Goal: Task Accomplishment & Management: Manage account settings

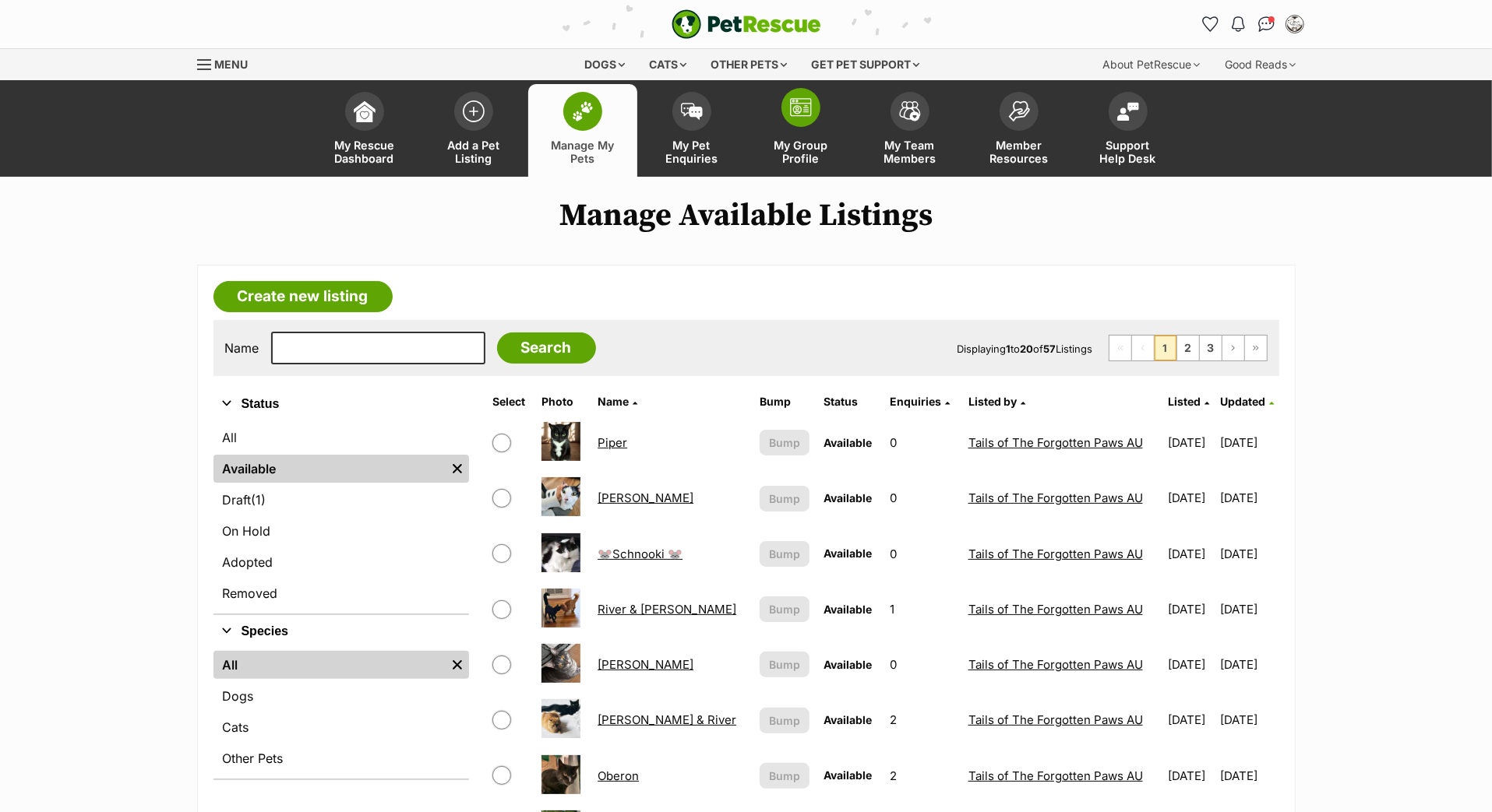
click at [808, 127] on span at bounding box center [802, 107] width 39 height 39
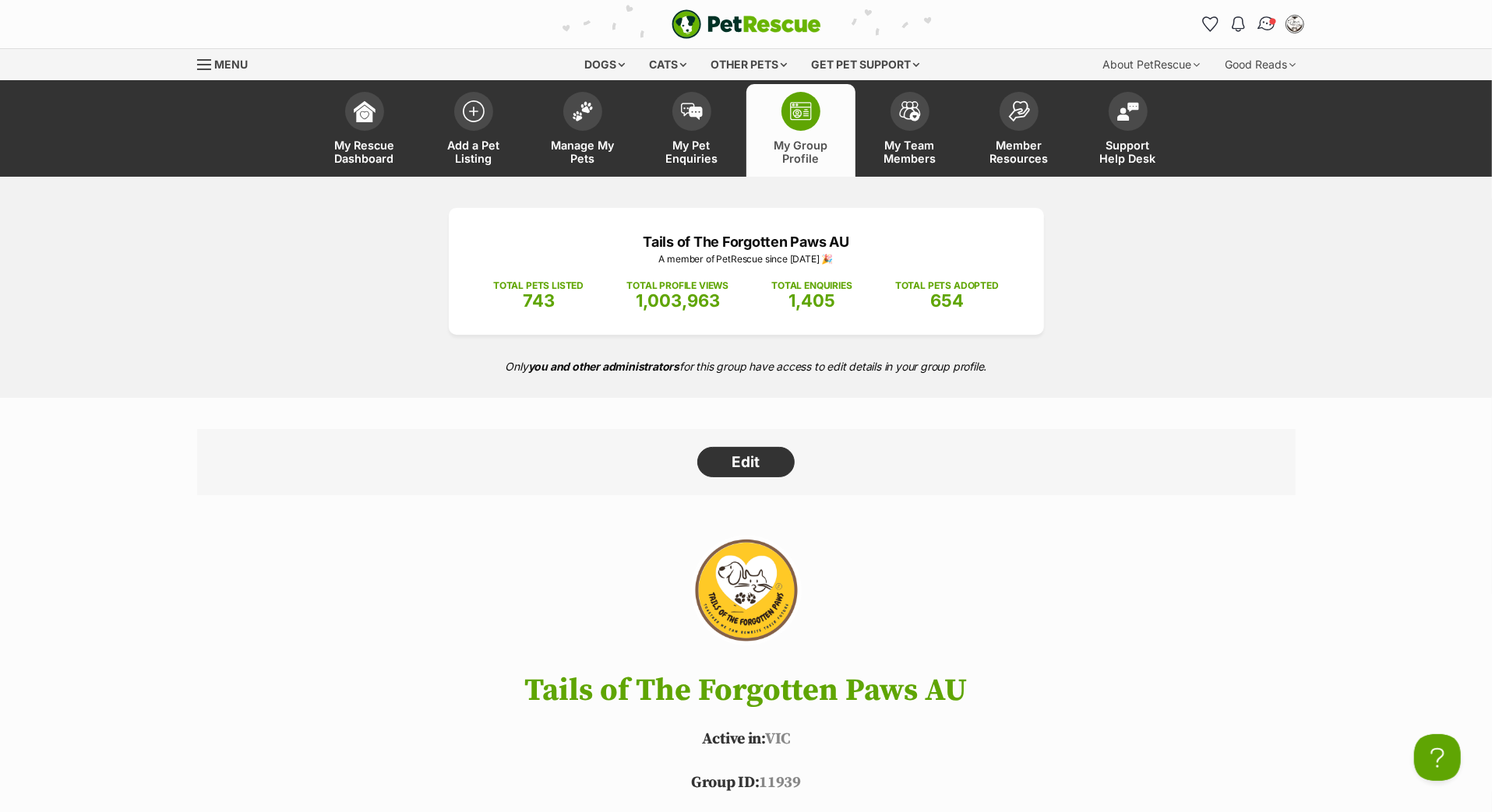
click at [1260, 31] on img "Conversations" at bounding box center [1265, 24] width 21 height 21
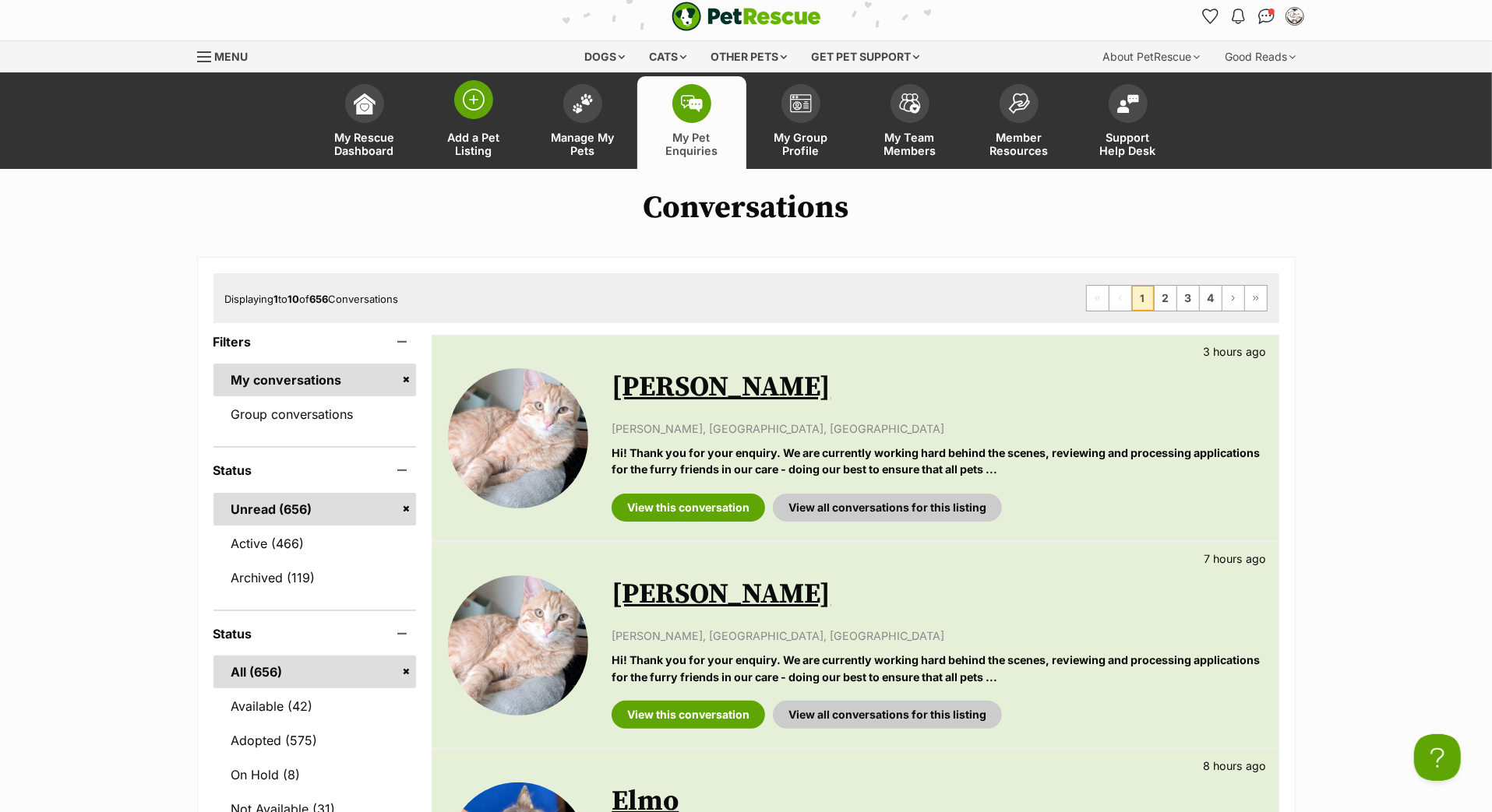
scroll to position [11, 0]
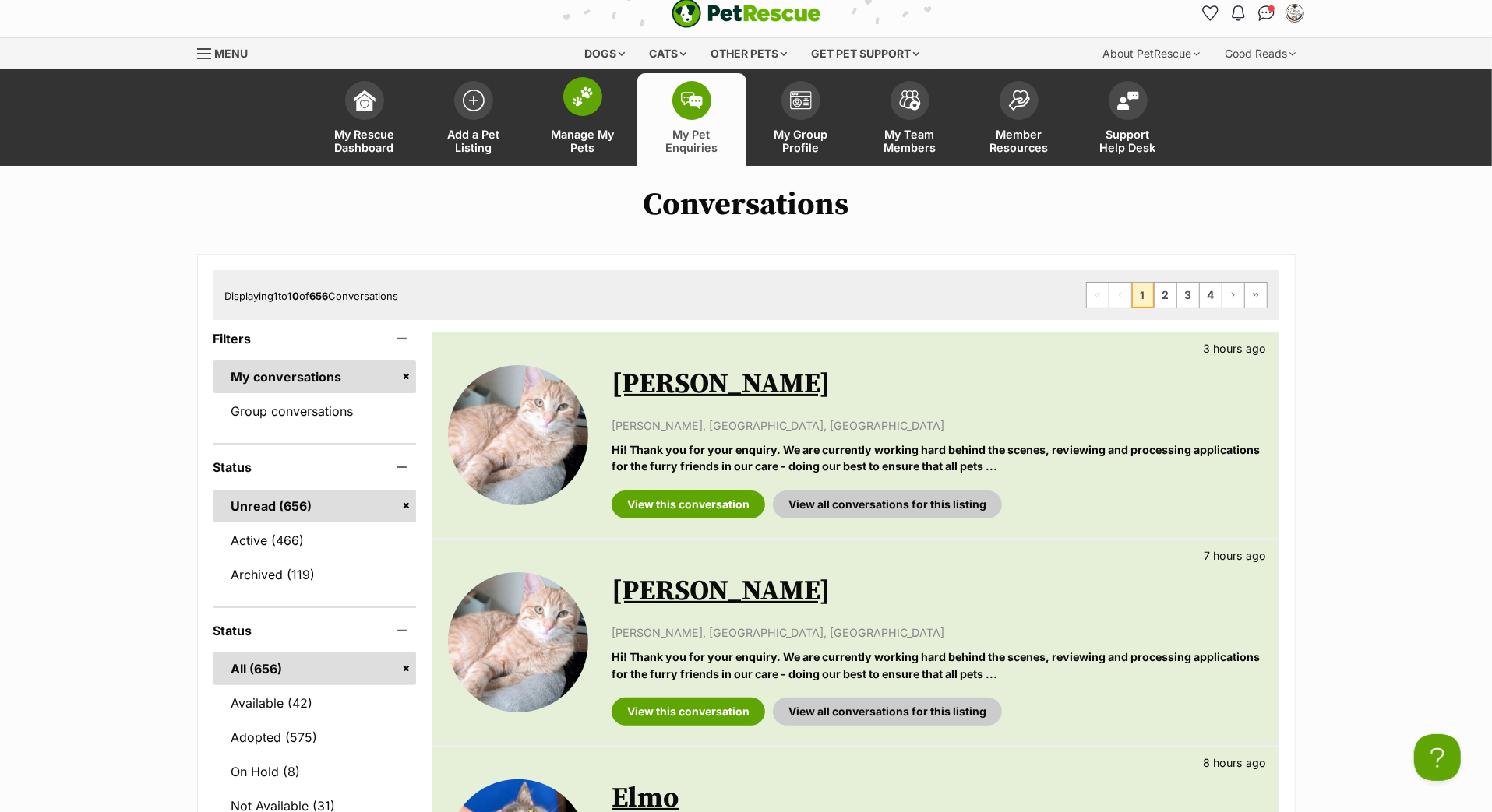
click at [573, 116] on span at bounding box center [583, 96] width 39 height 39
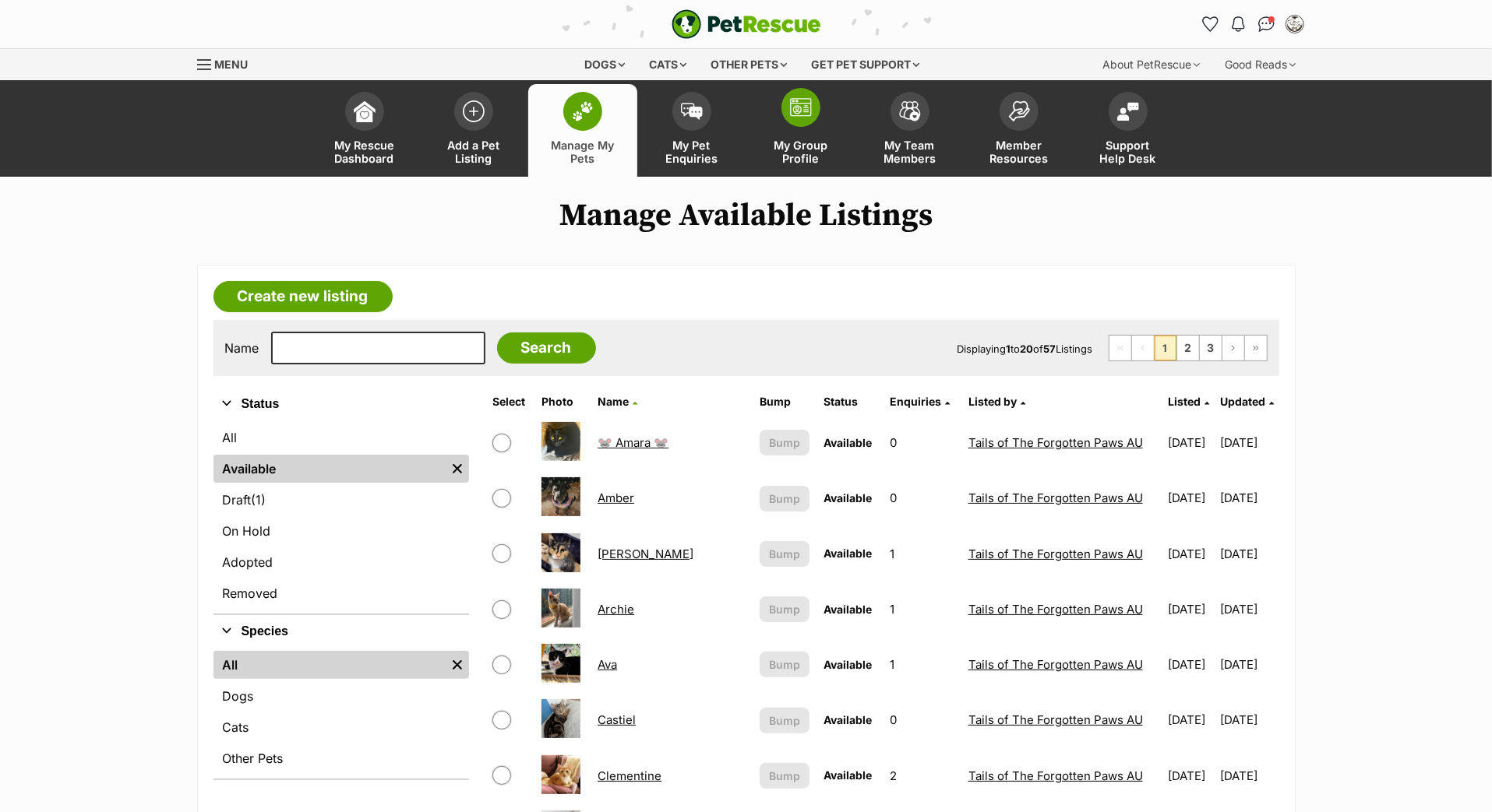
click at [813, 127] on span at bounding box center [802, 107] width 39 height 39
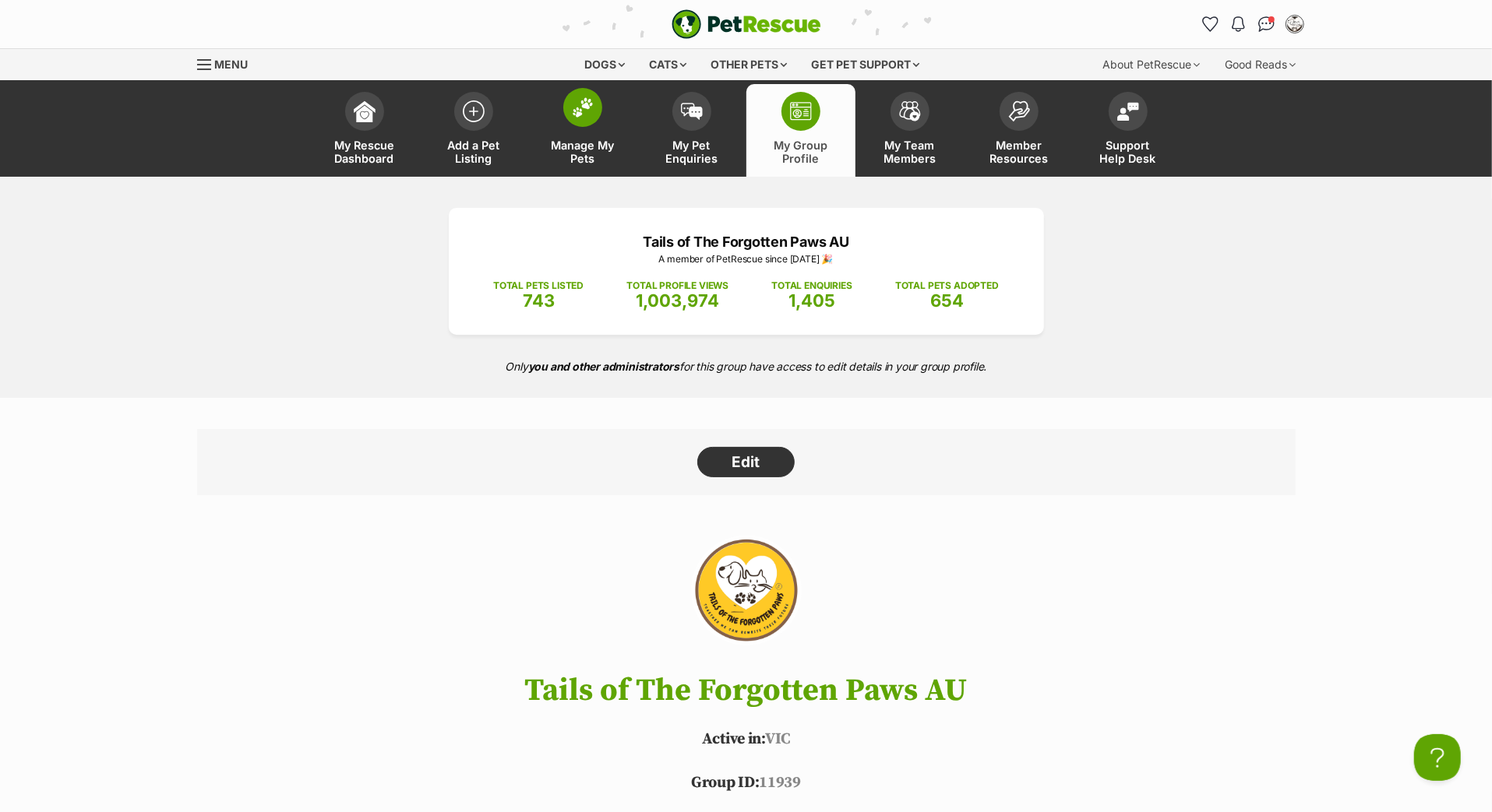
click at [574, 117] on img at bounding box center [583, 107] width 22 height 21
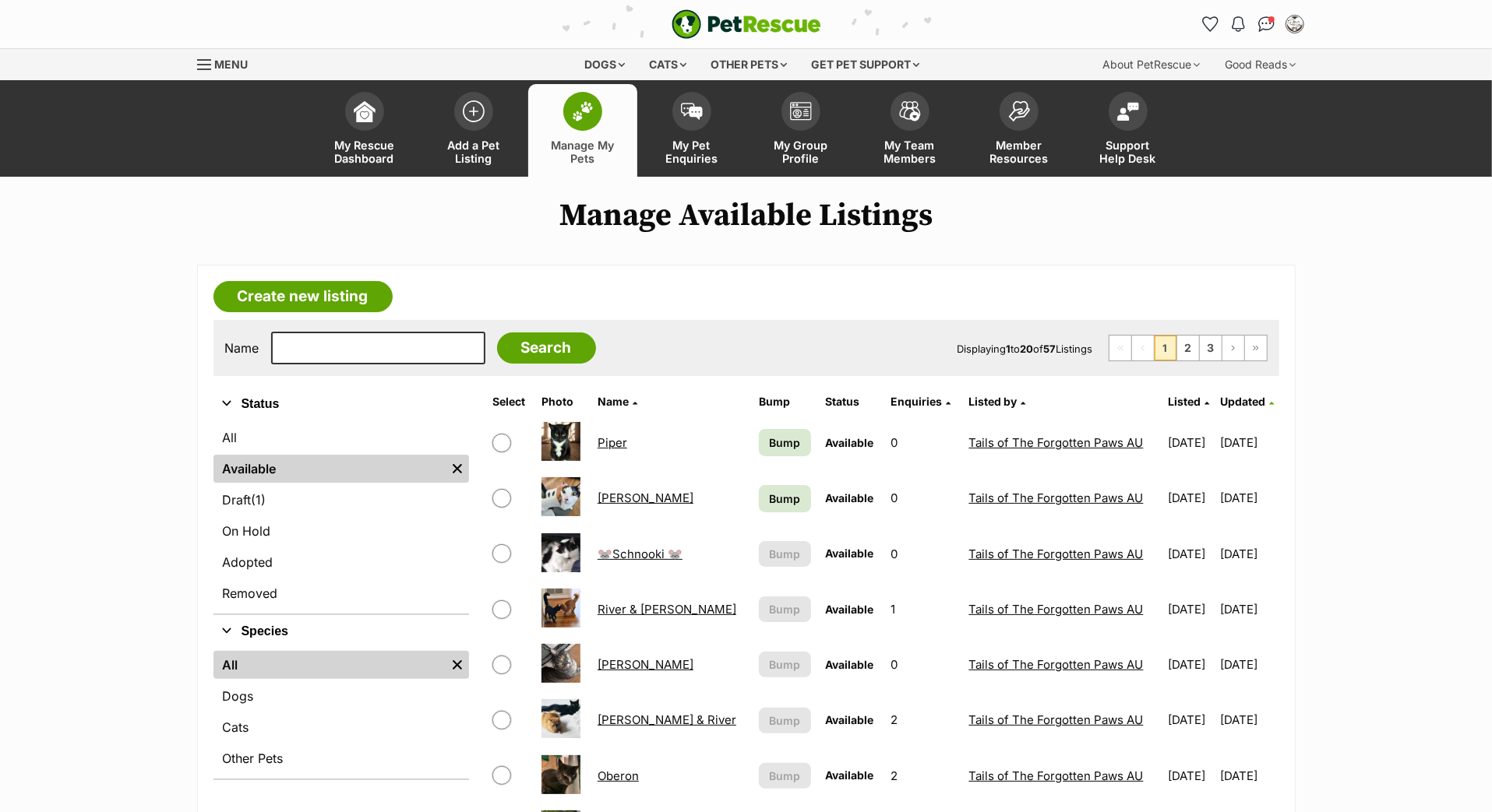
click at [769, 507] on span "Bump" at bounding box center [785, 498] width 32 height 17
click at [808, 154] on link "My Group Profile" at bounding box center [801, 130] width 109 height 93
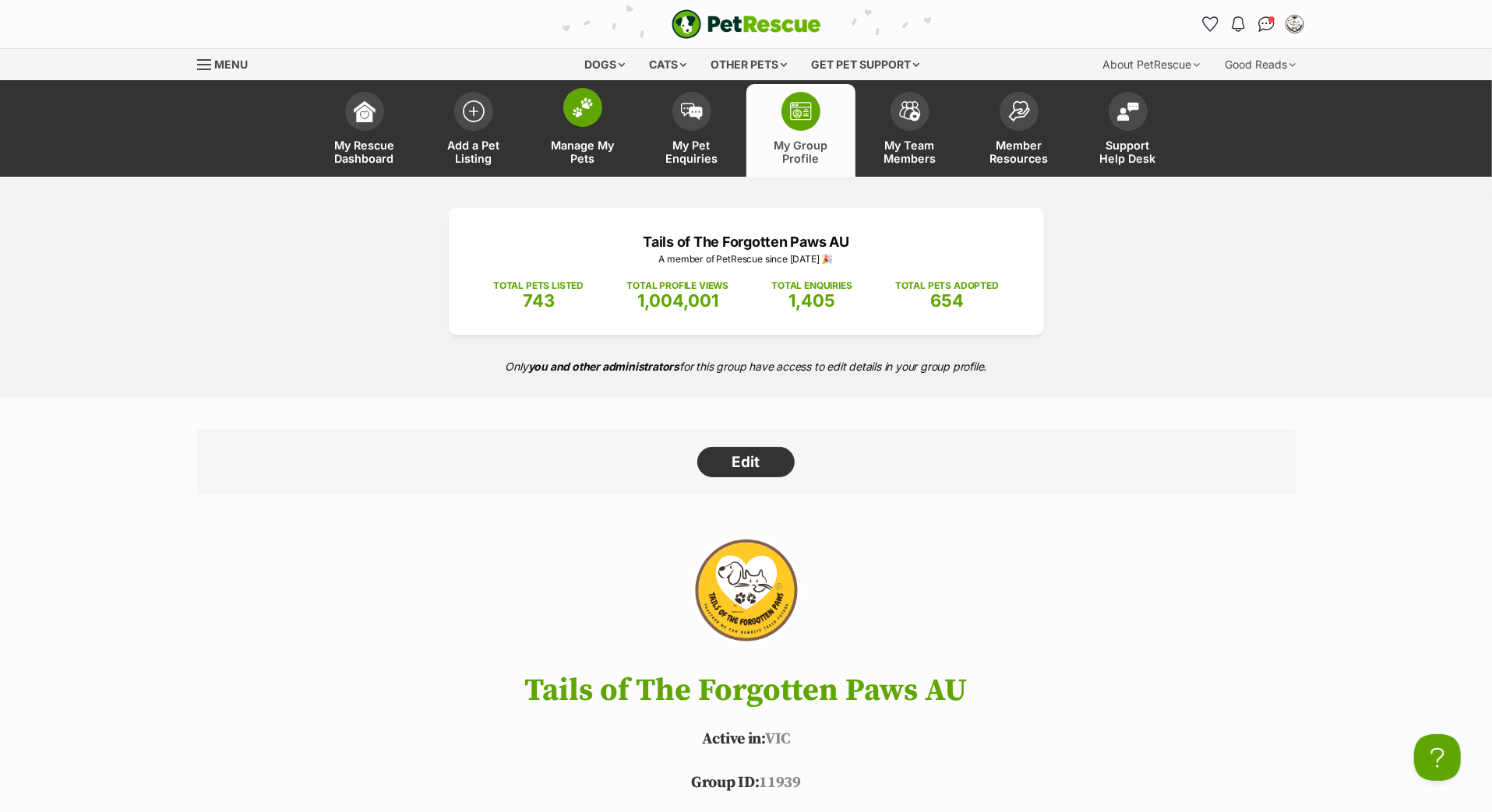
click at [596, 127] on span at bounding box center [583, 107] width 39 height 39
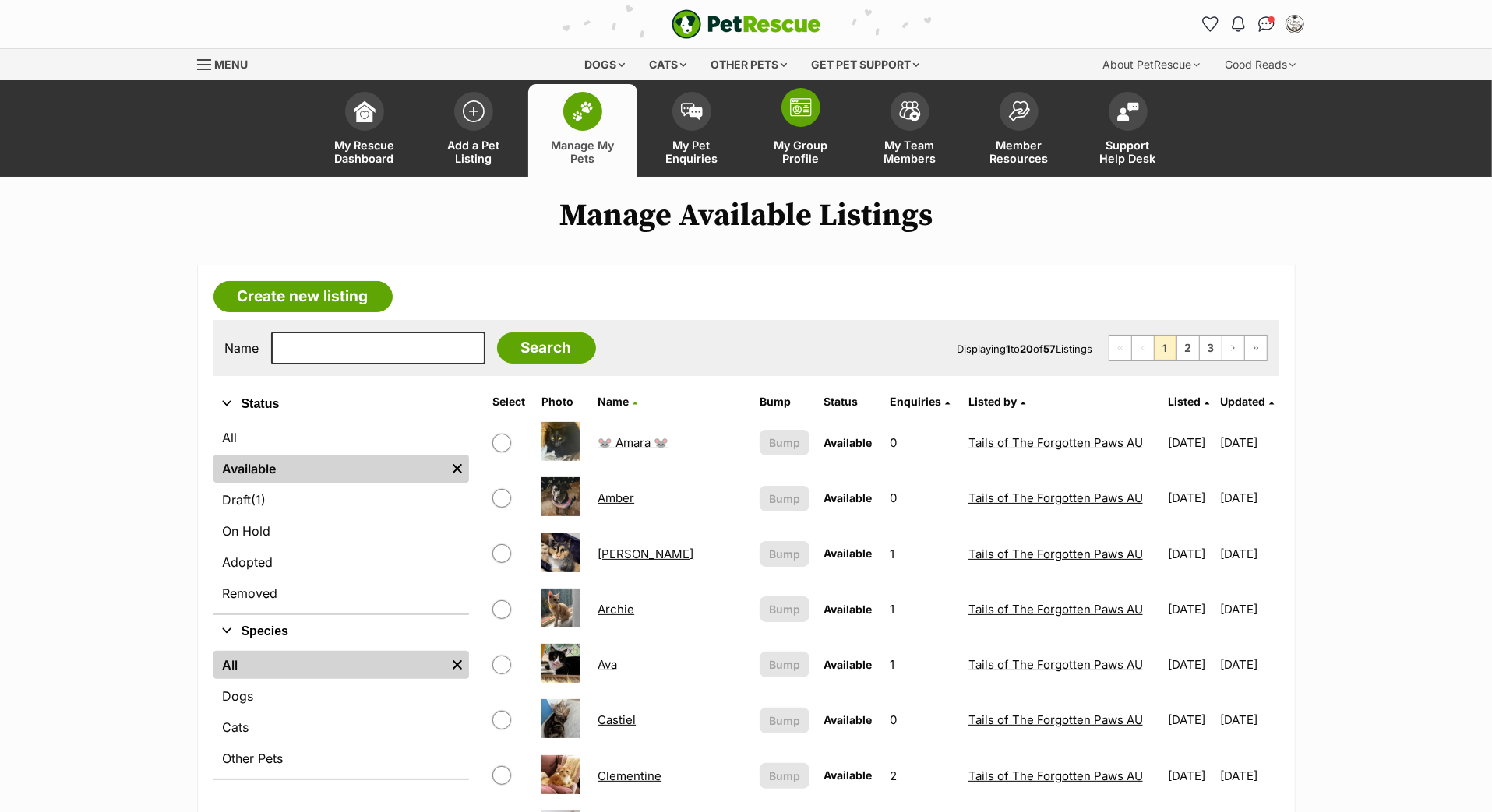
click at [790, 117] on img at bounding box center [801, 107] width 22 height 19
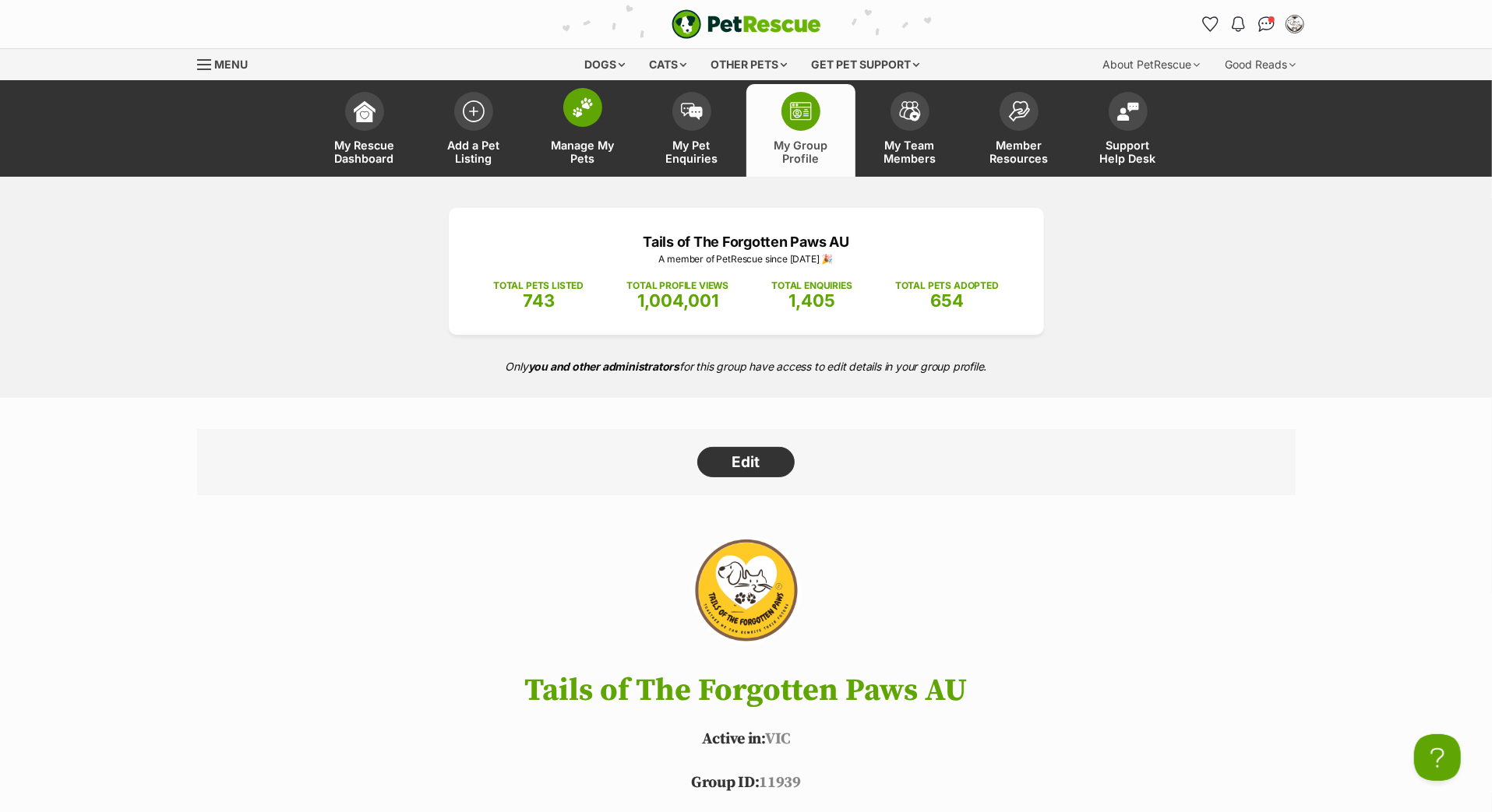
click at [601, 143] on link "Manage My Pets" at bounding box center [582, 130] width 109 height 93
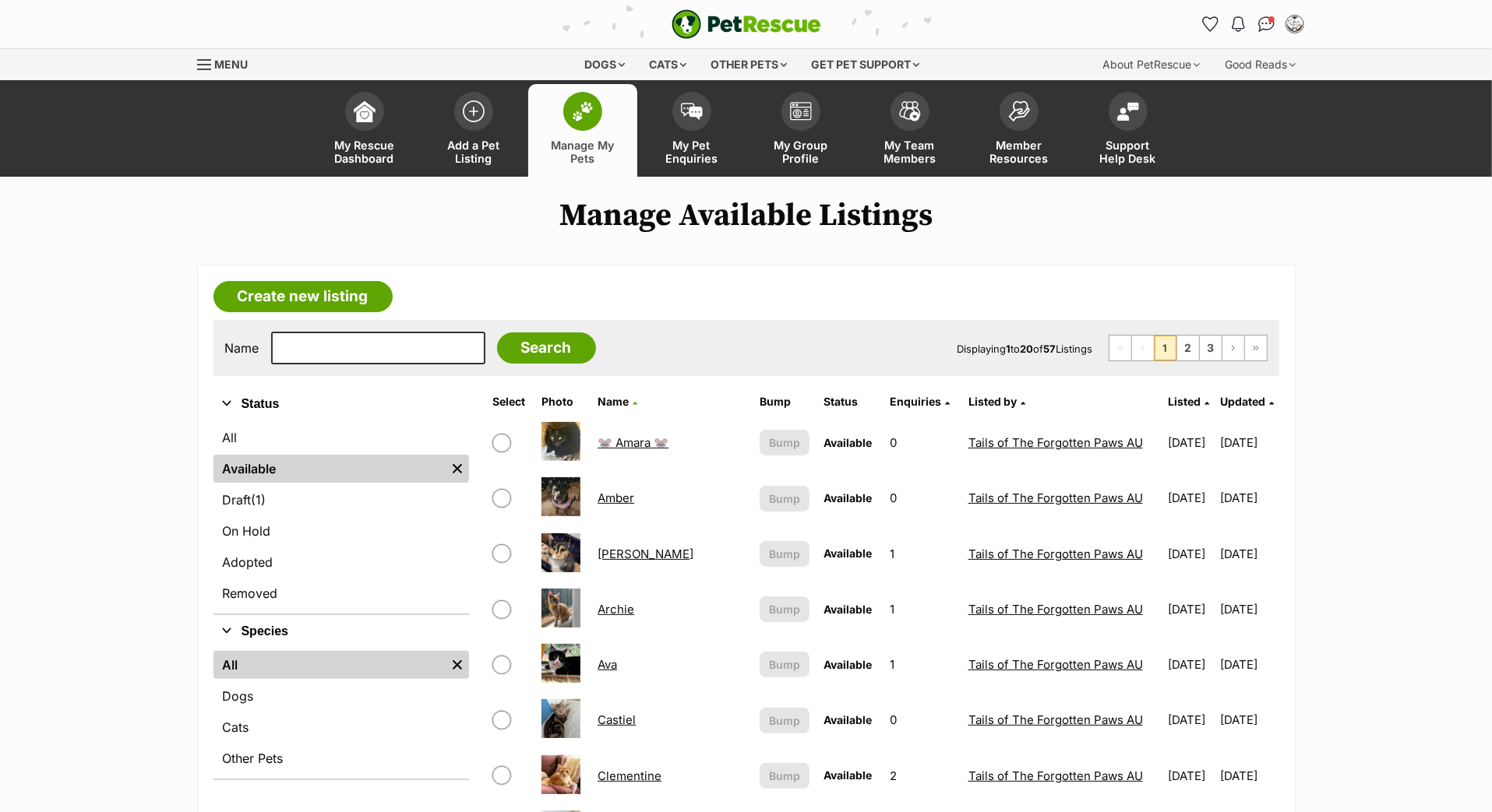
click at [1233, 408] on span "Updated" at bounding box center [1243, 401] width 45 height 13
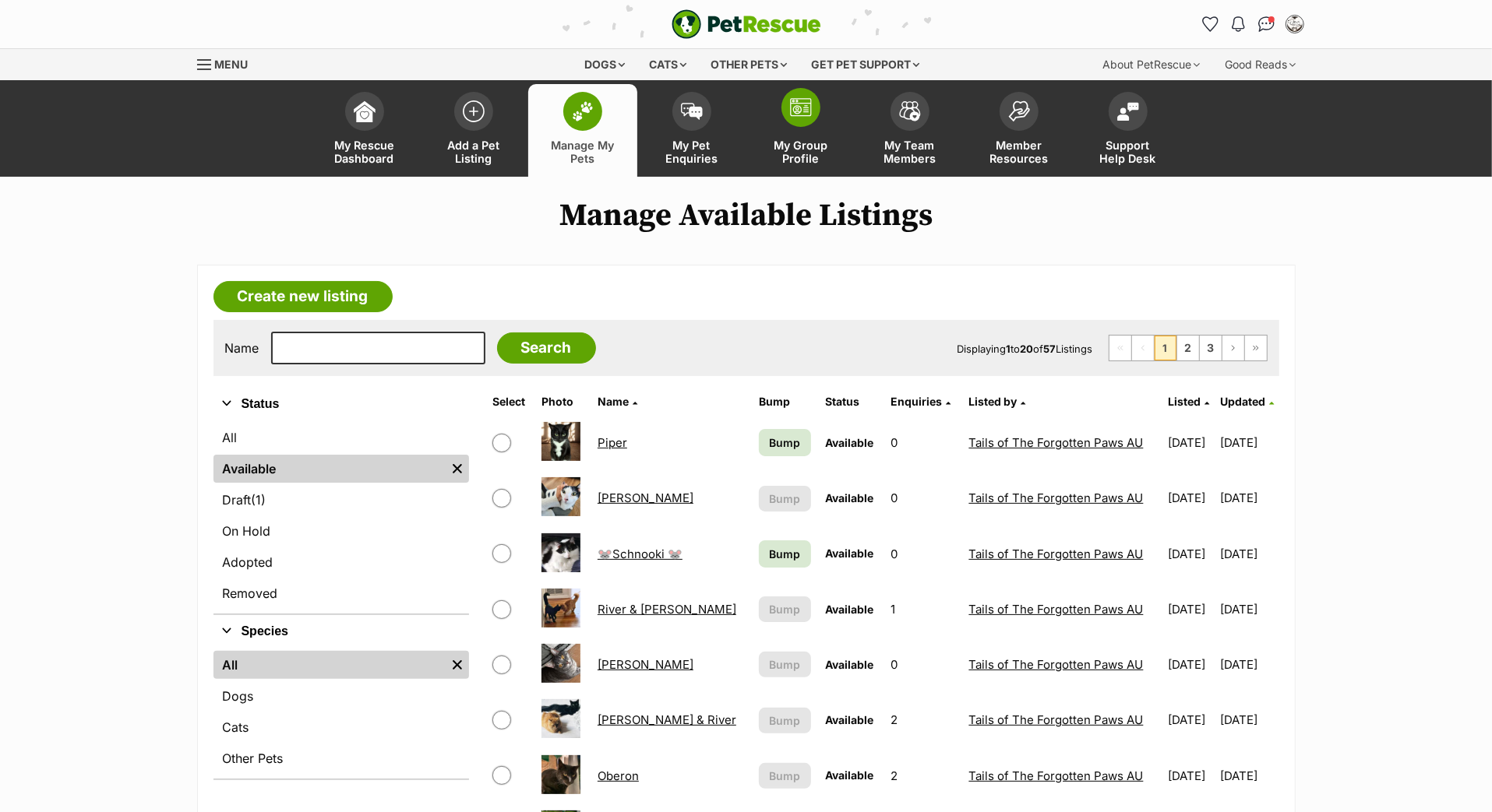
click at [808, 148] on link "My Group Profile" at bounding box center [801, 130] width 109 height 93
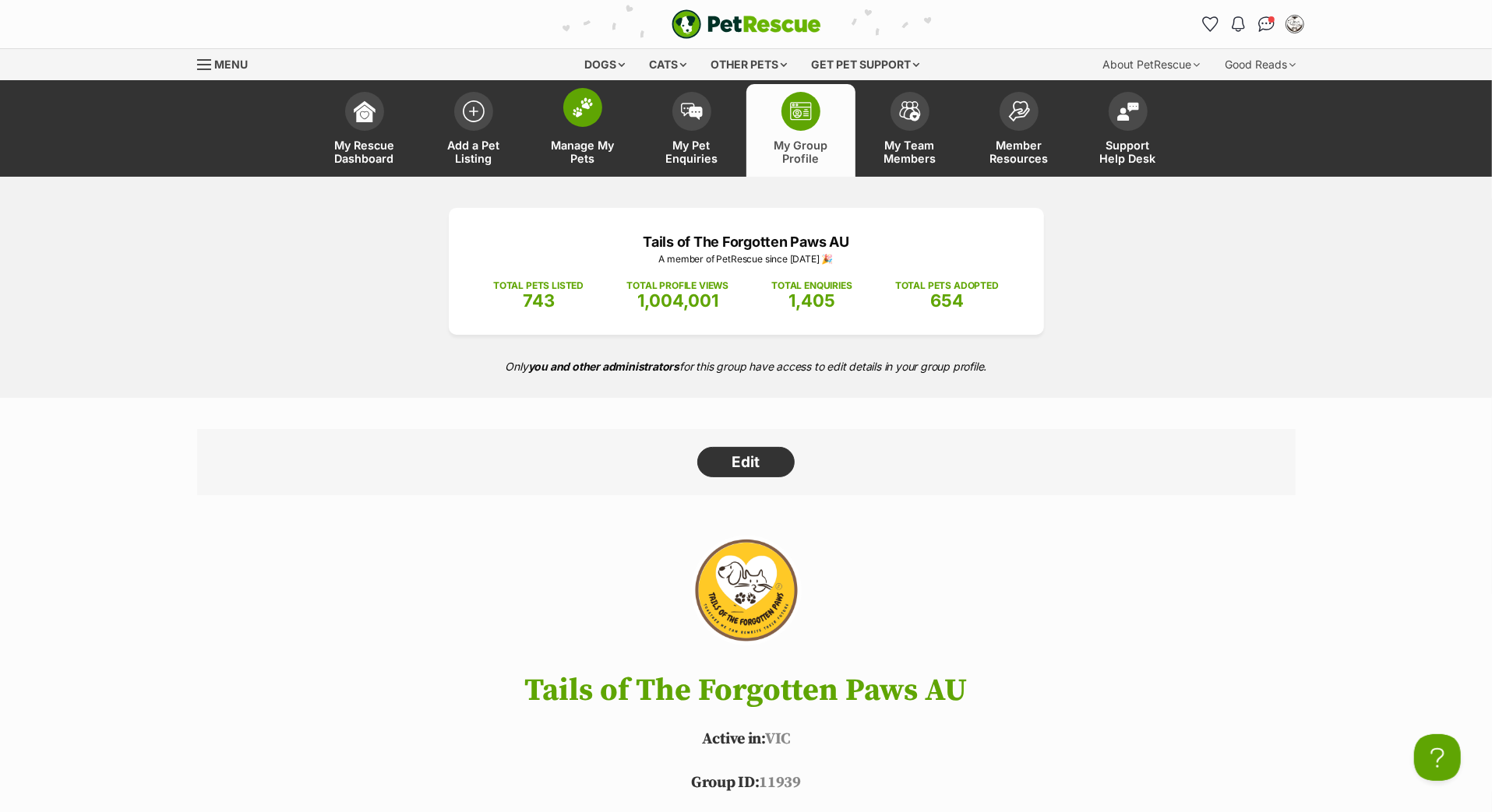
click at [590, 150] on link "Manage My Pets" at bounding box center [582, 130] width 109 height 93
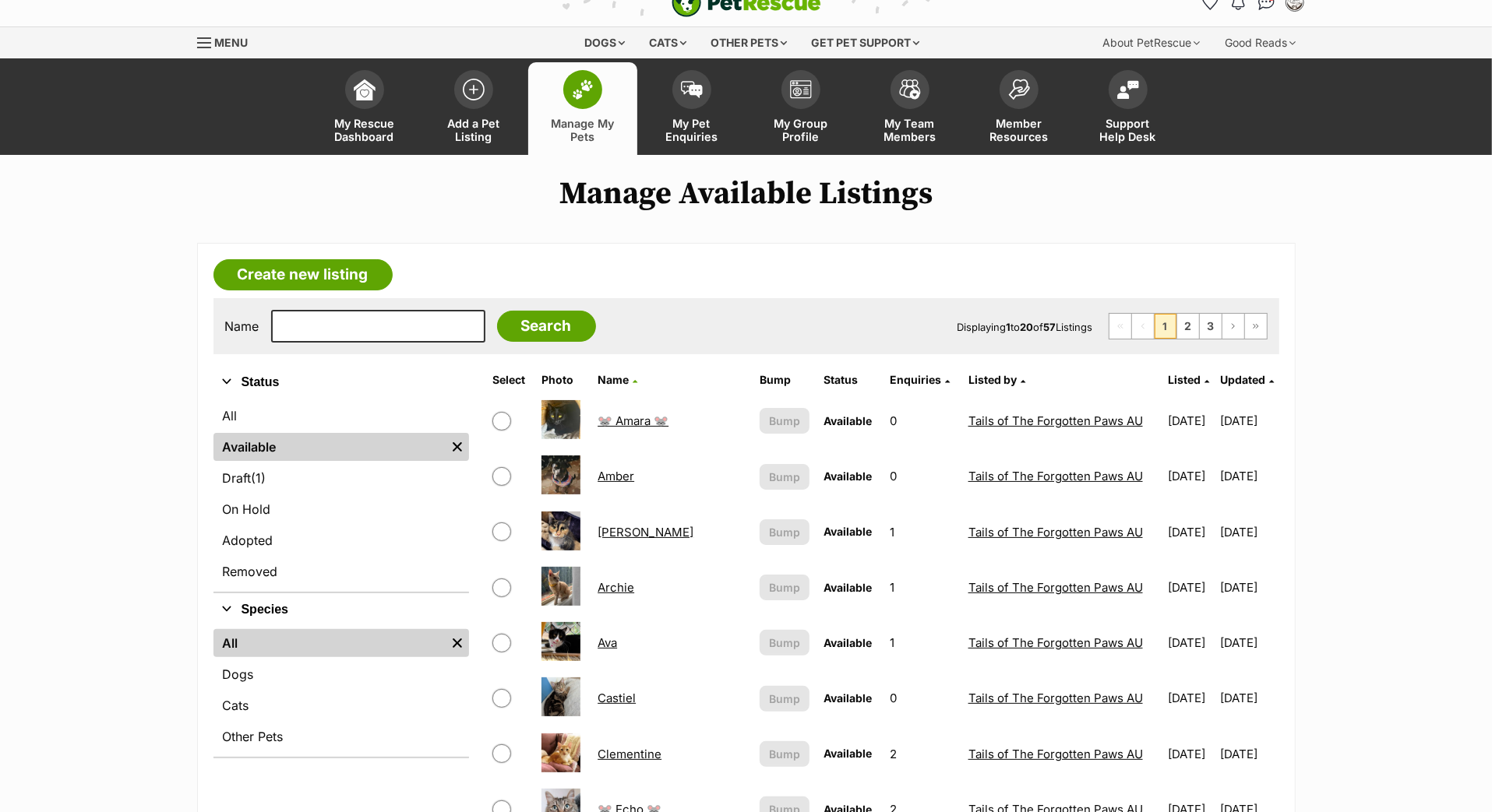
scroll to position [28, 0]
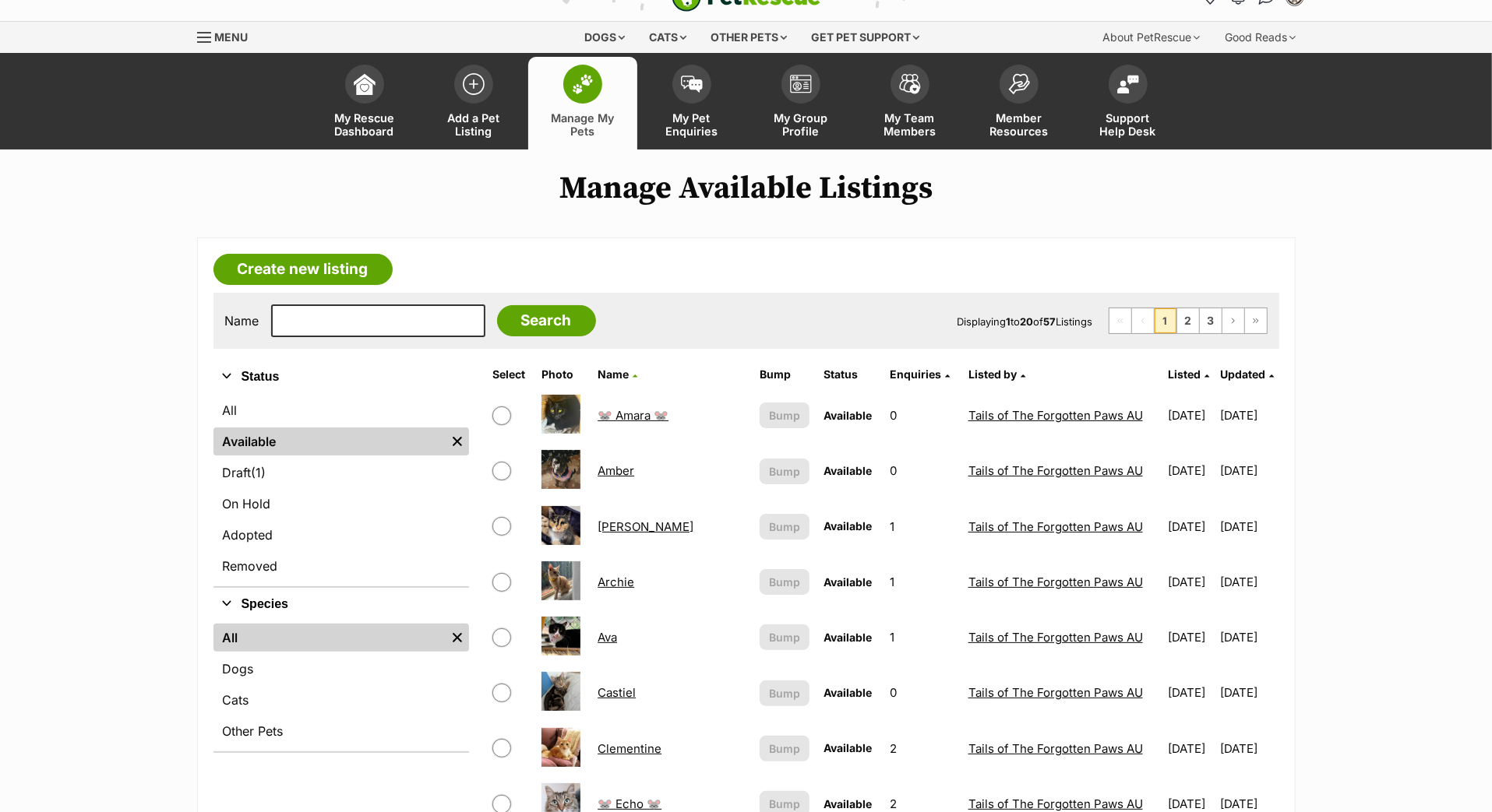
click at [1220, 381] on span "Updated" at bounding box center [1243, 373] width 45 height 13
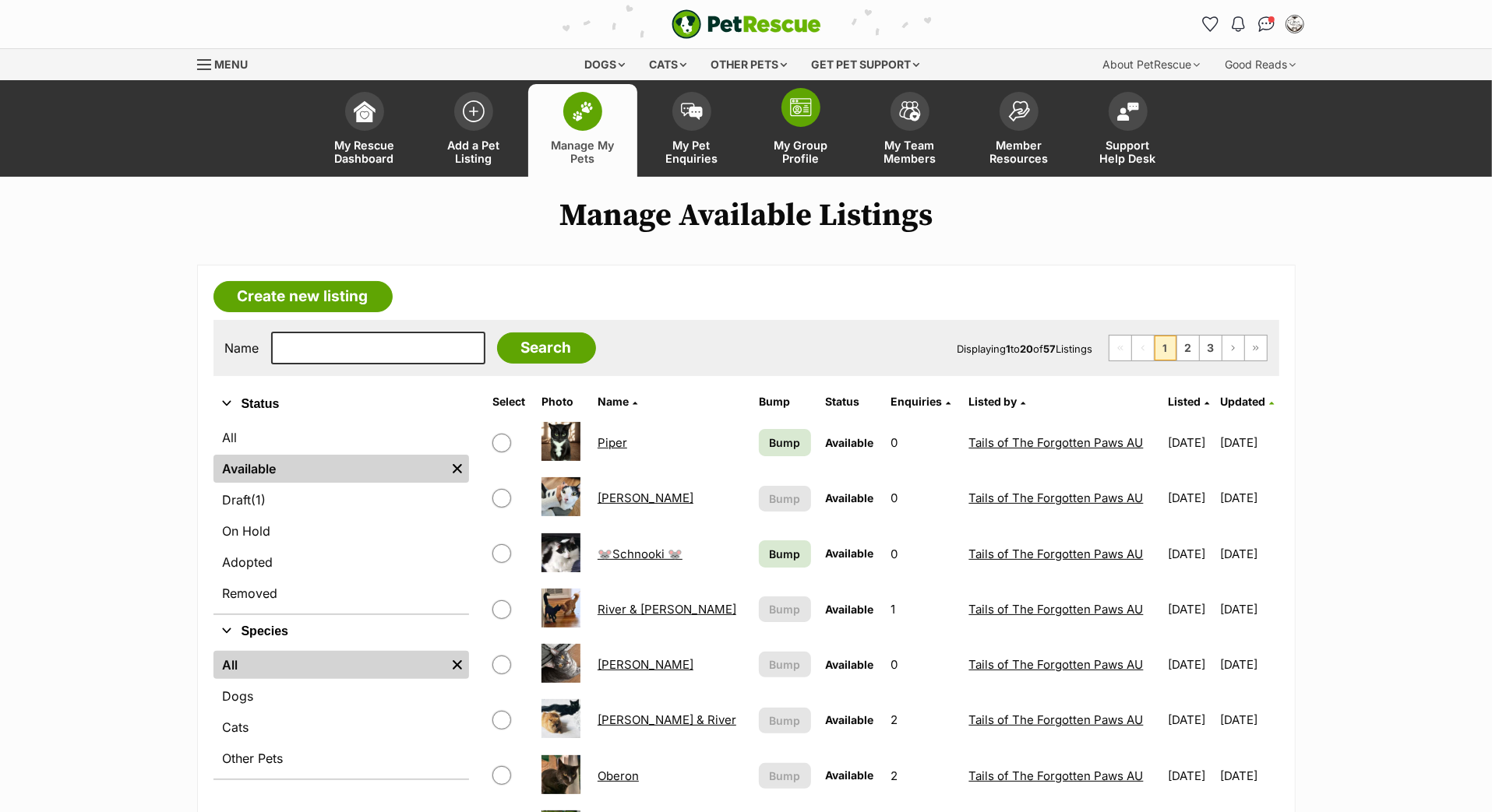
click at [815, 127] on span at bounding box center [802, 107] width 39 height 39
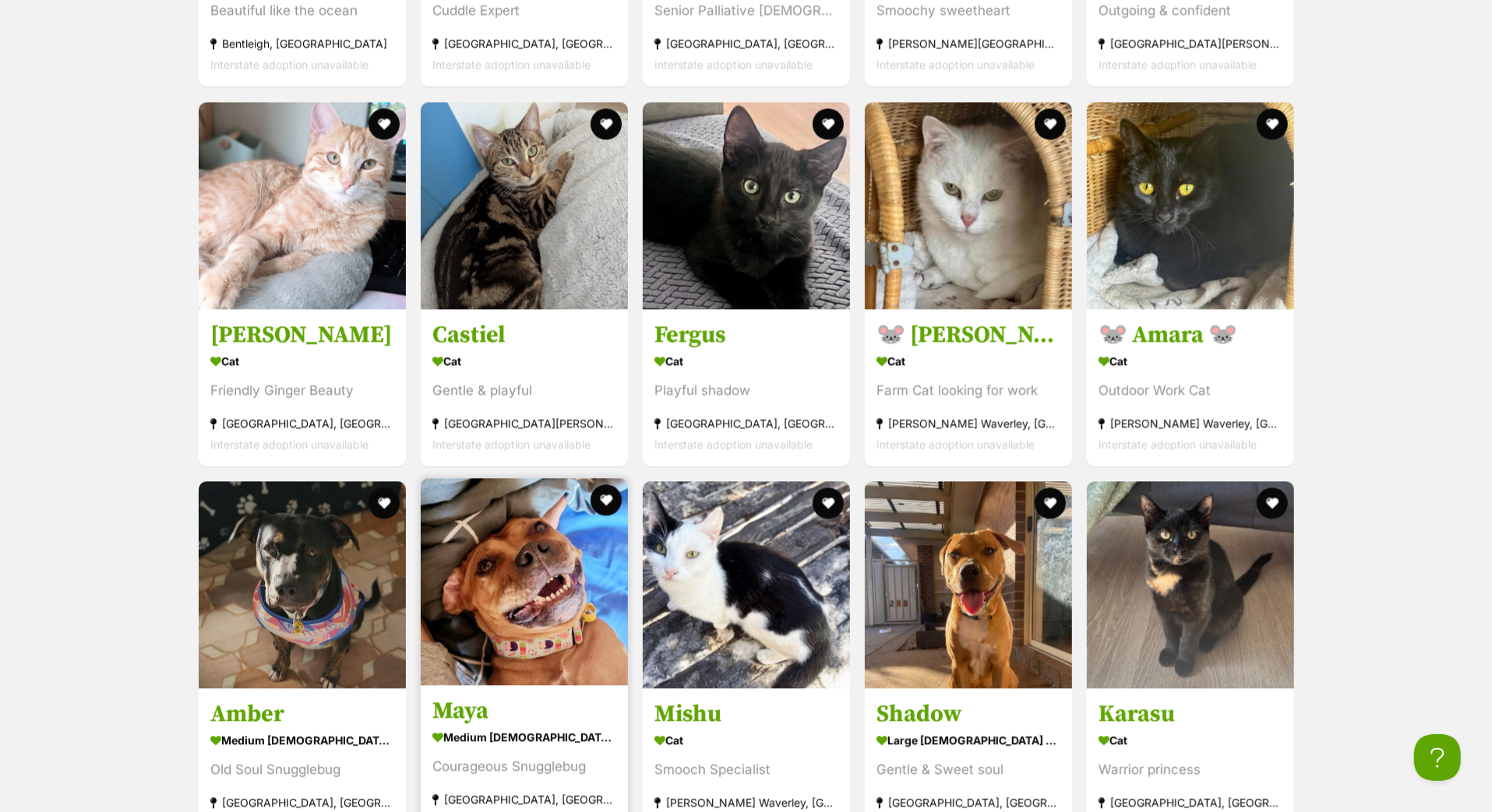
scroll to position [2660, 0]
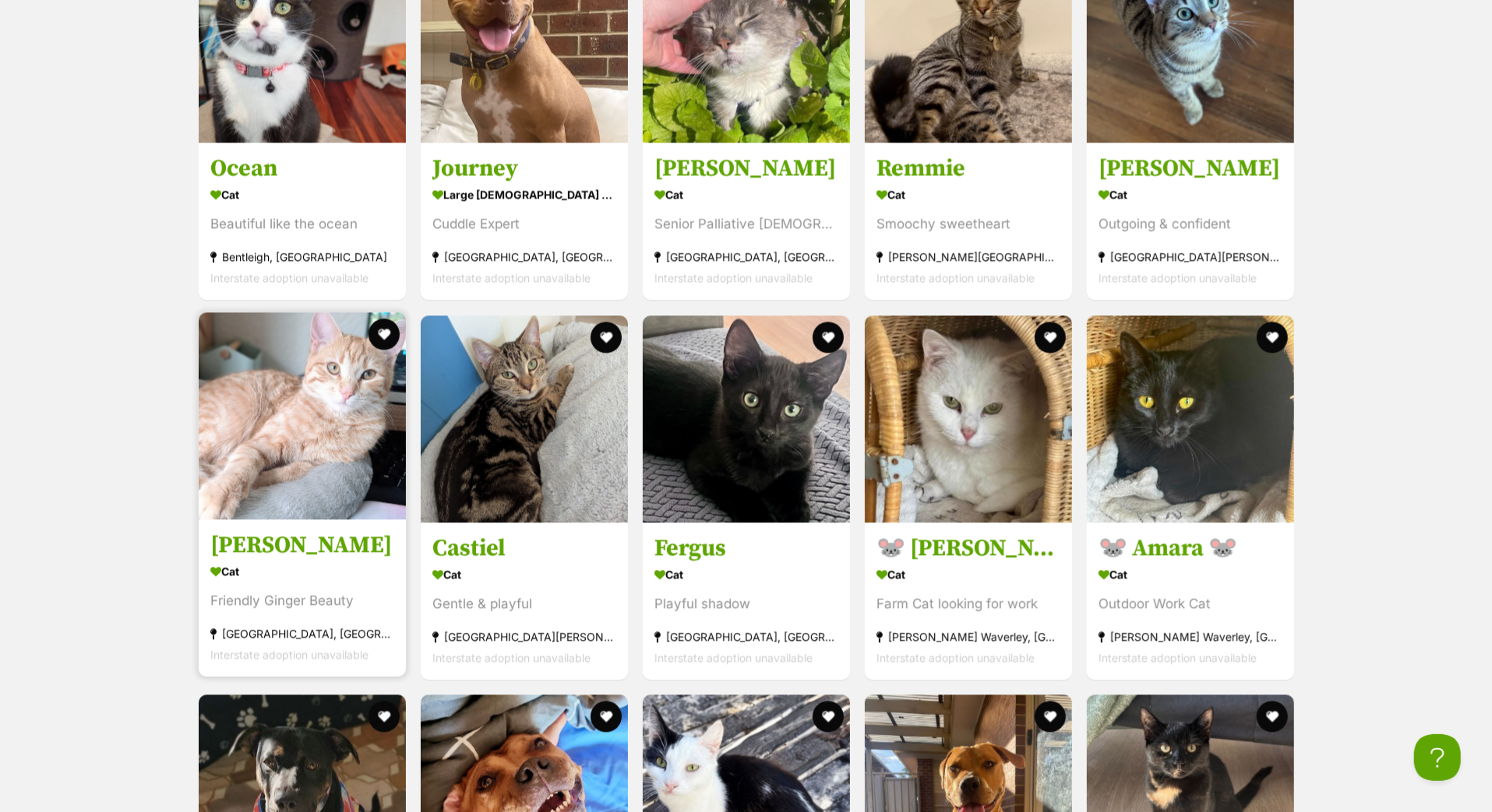
click at [263, 560] on h3 "Ellen" at bounding box center [302, 545] width 184 height 30
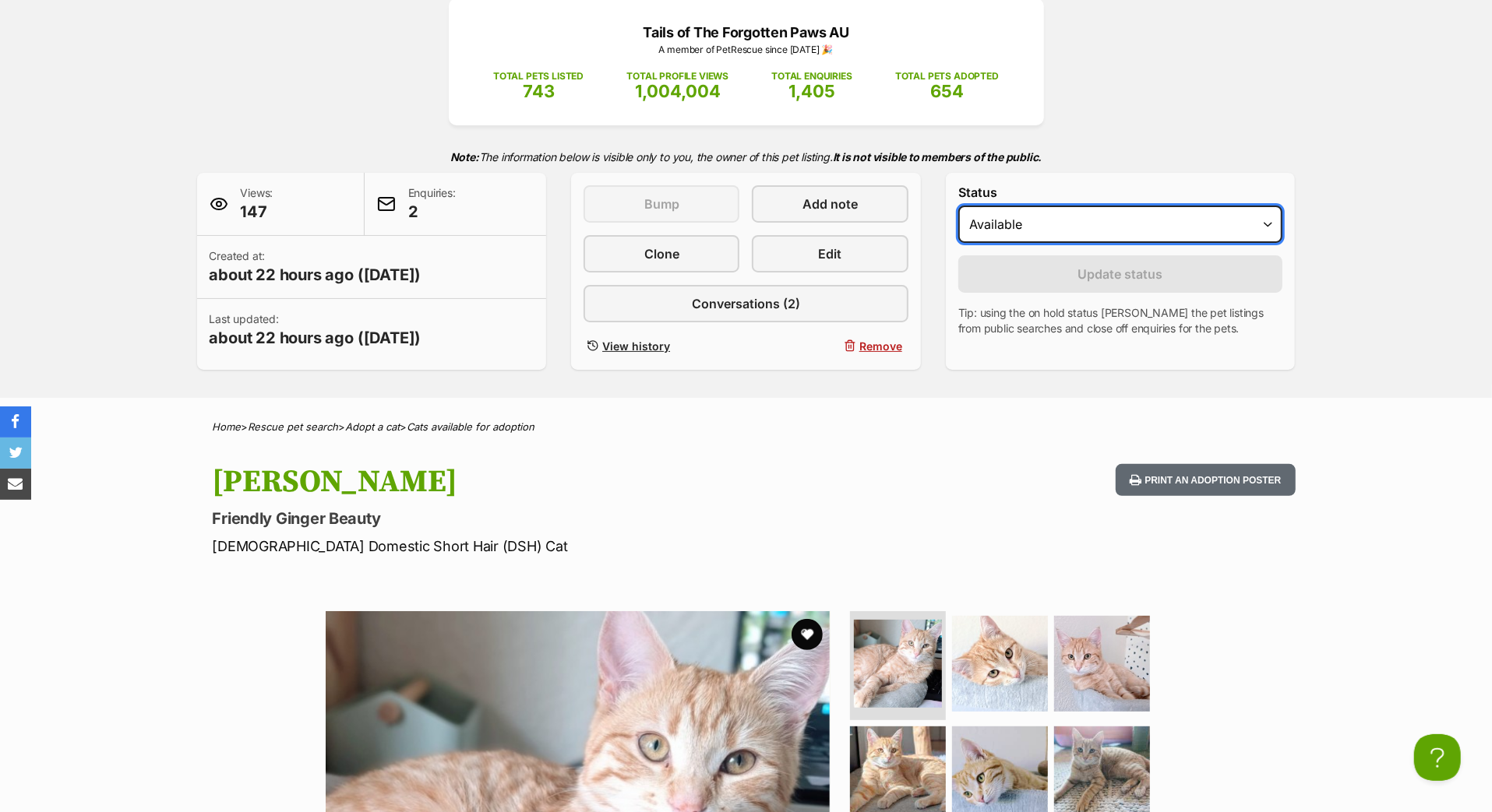
select select "on_hold"
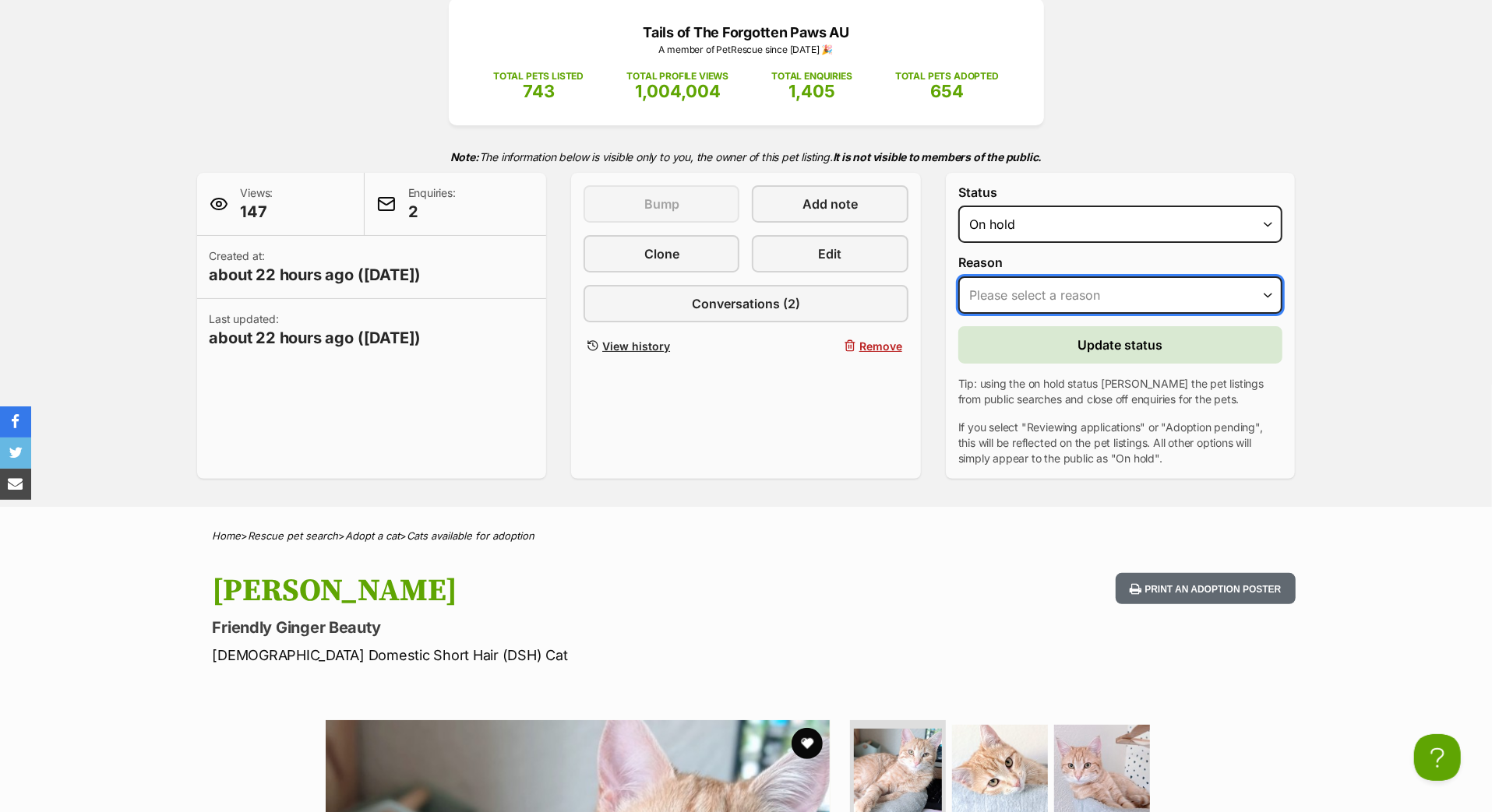
select select "reviewing_applications"
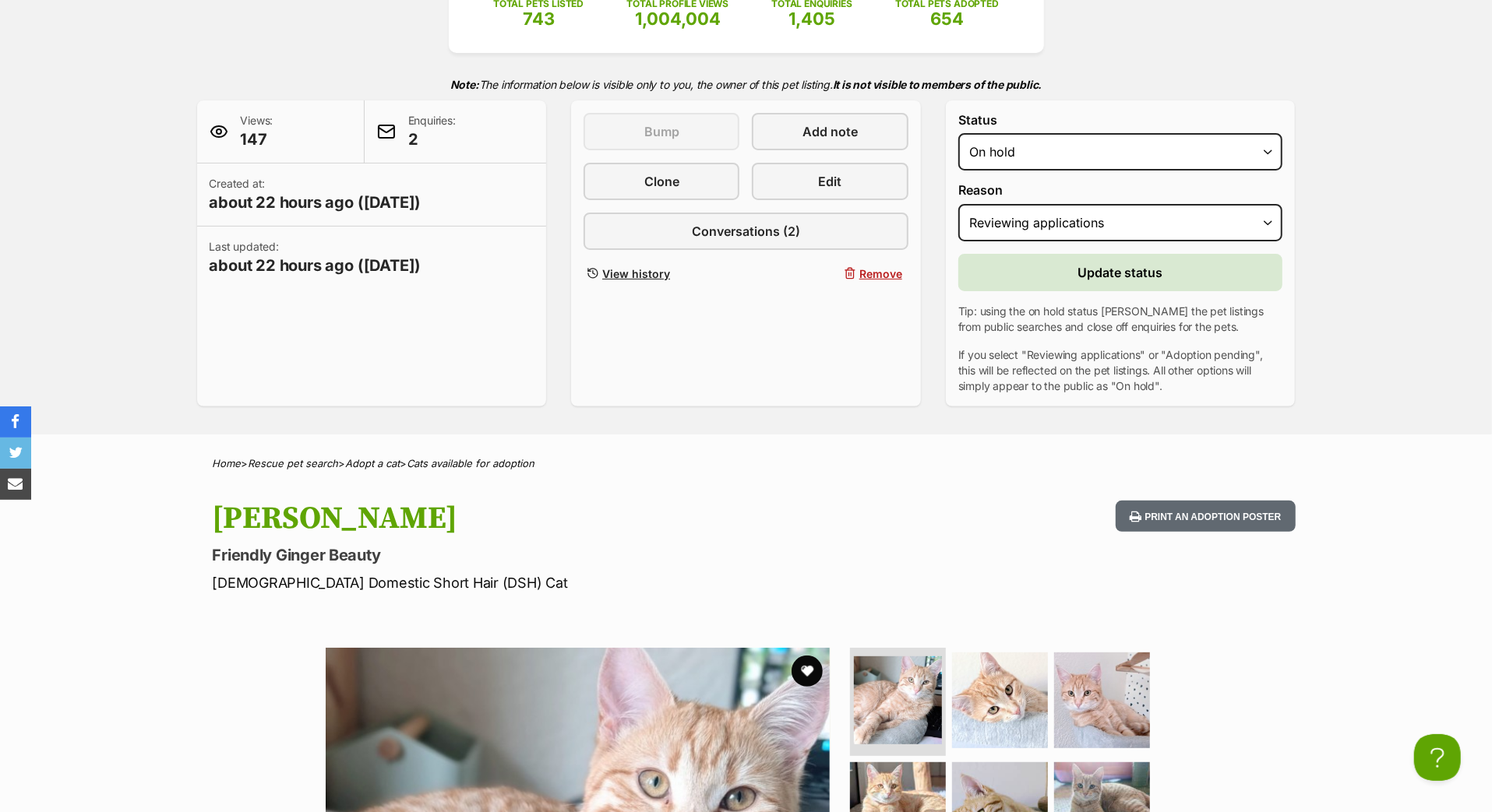
click at [1062, 291] on button "Update status" at bounding box center [1121, 273] width 325 height 37
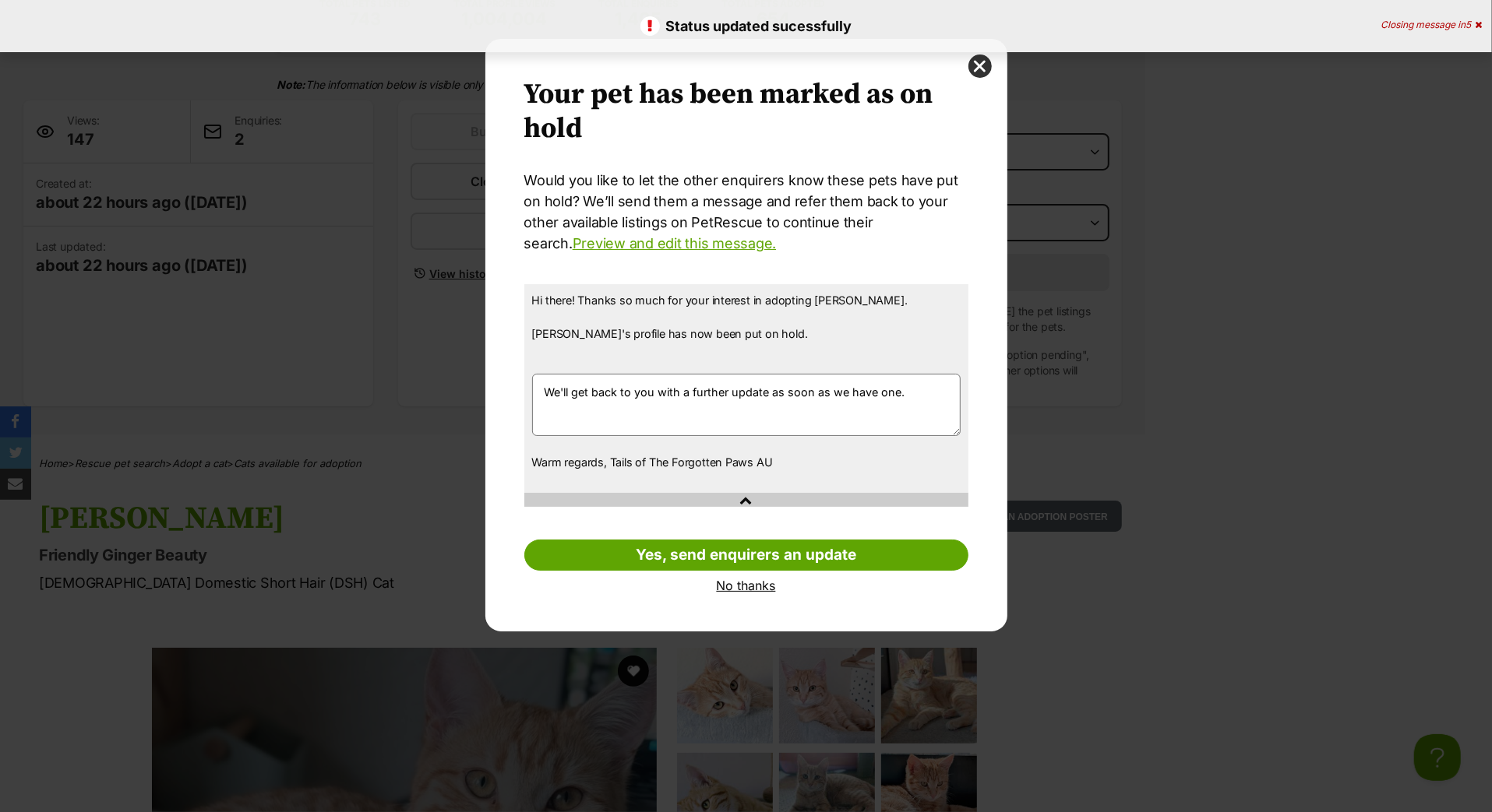
scroll to position [0, 0]
click at [748, 593] on link "No thanks" at bounding box center [746, 586] width 444 height 14
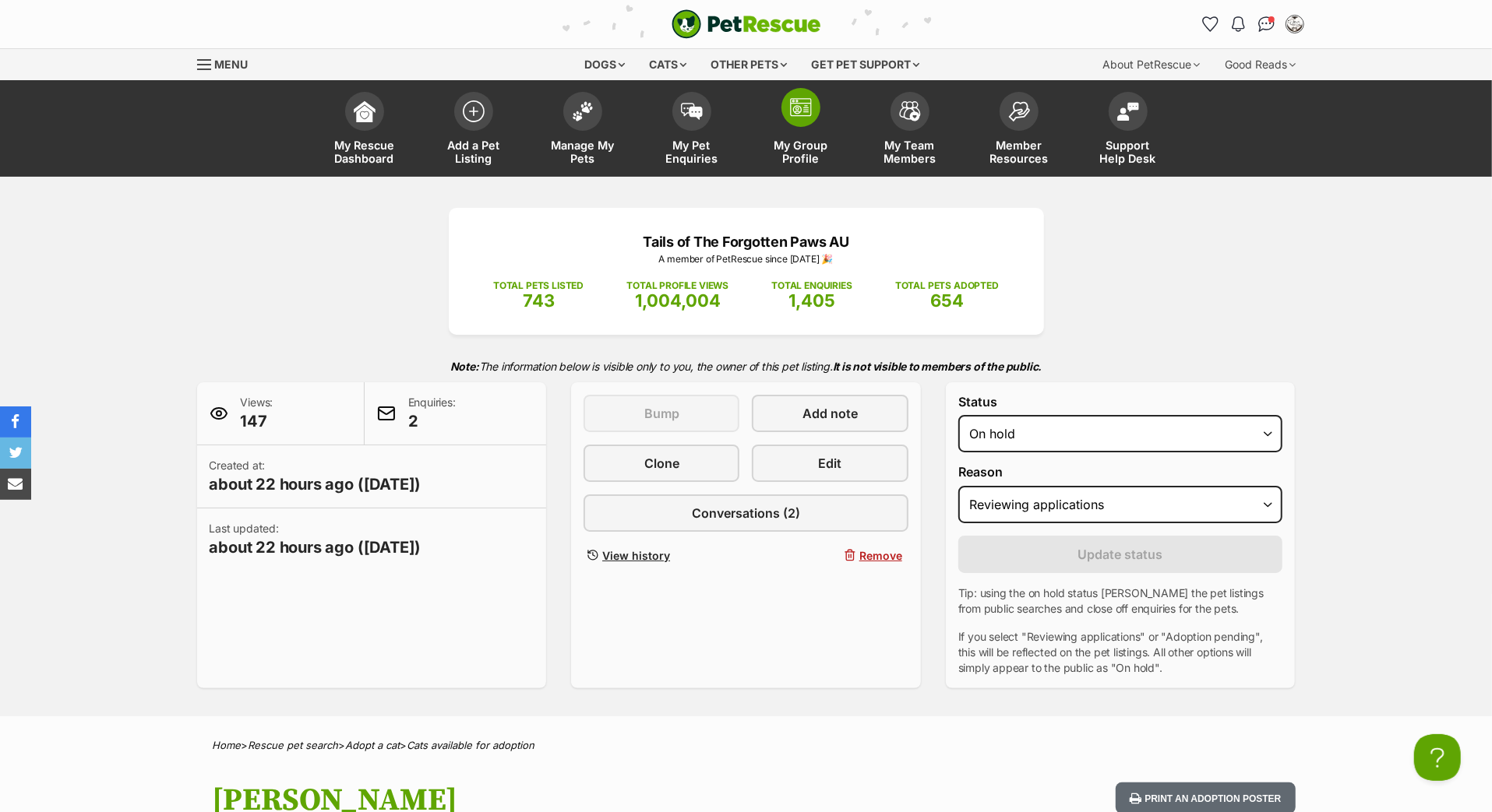
click at [806, 127] on span at bounding box center [802, 107] width 39 height 39
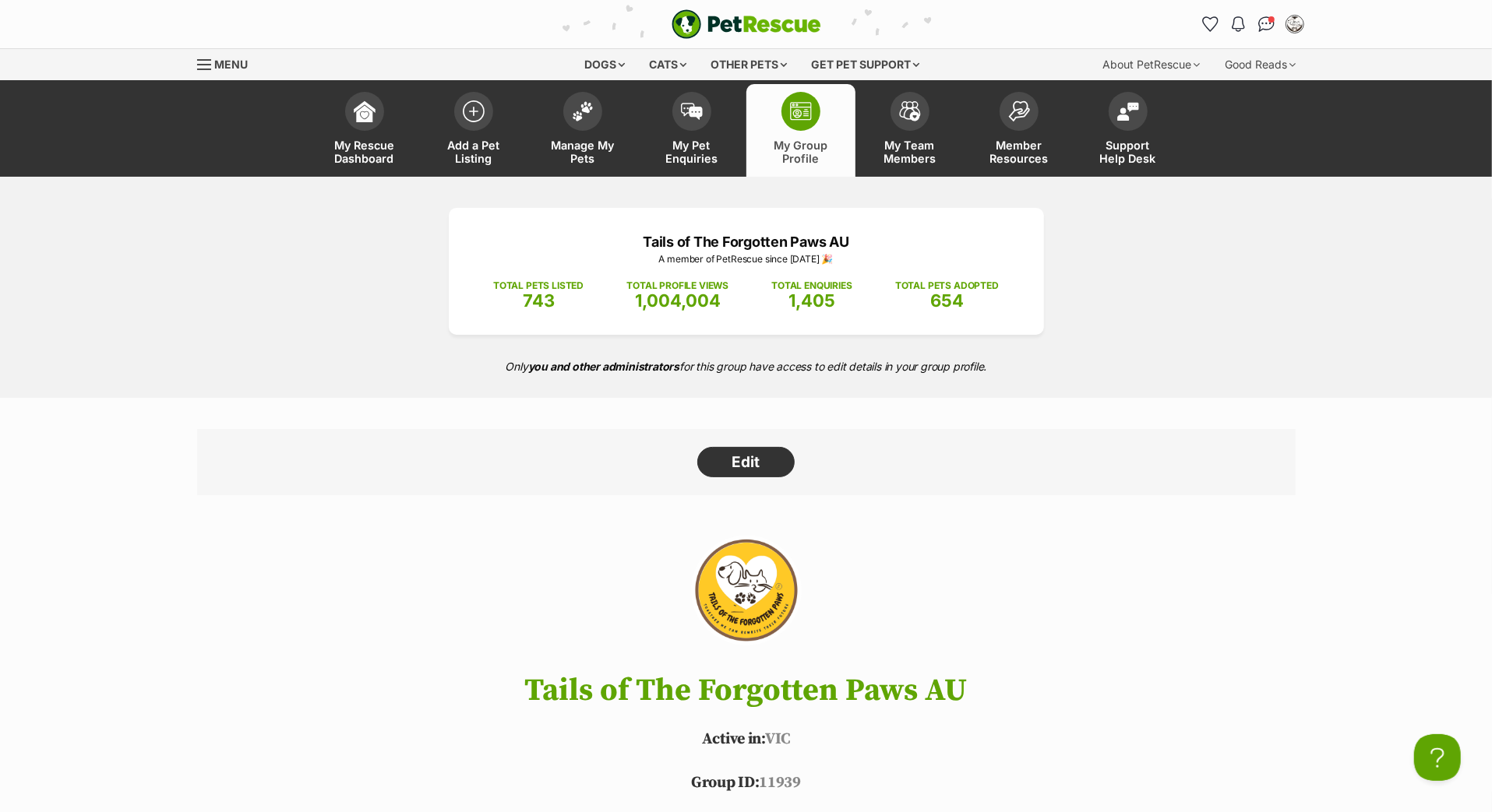
click at [802, 131] on span at bounding box center [802, 111] width 39 height 39
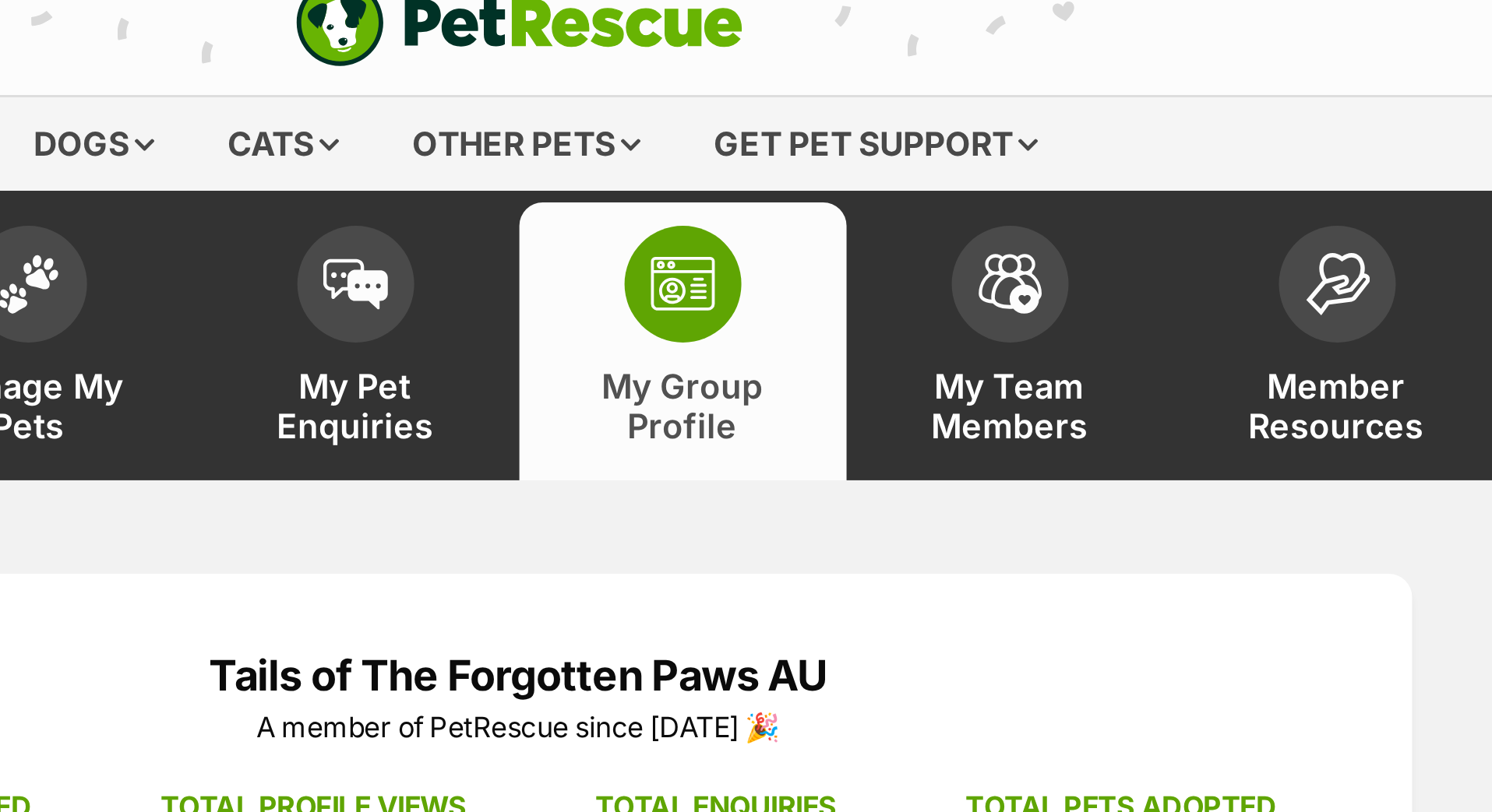
click at [559, 28] on div "PetRescue home" at bounding box center [746, 23] width 374 height 30
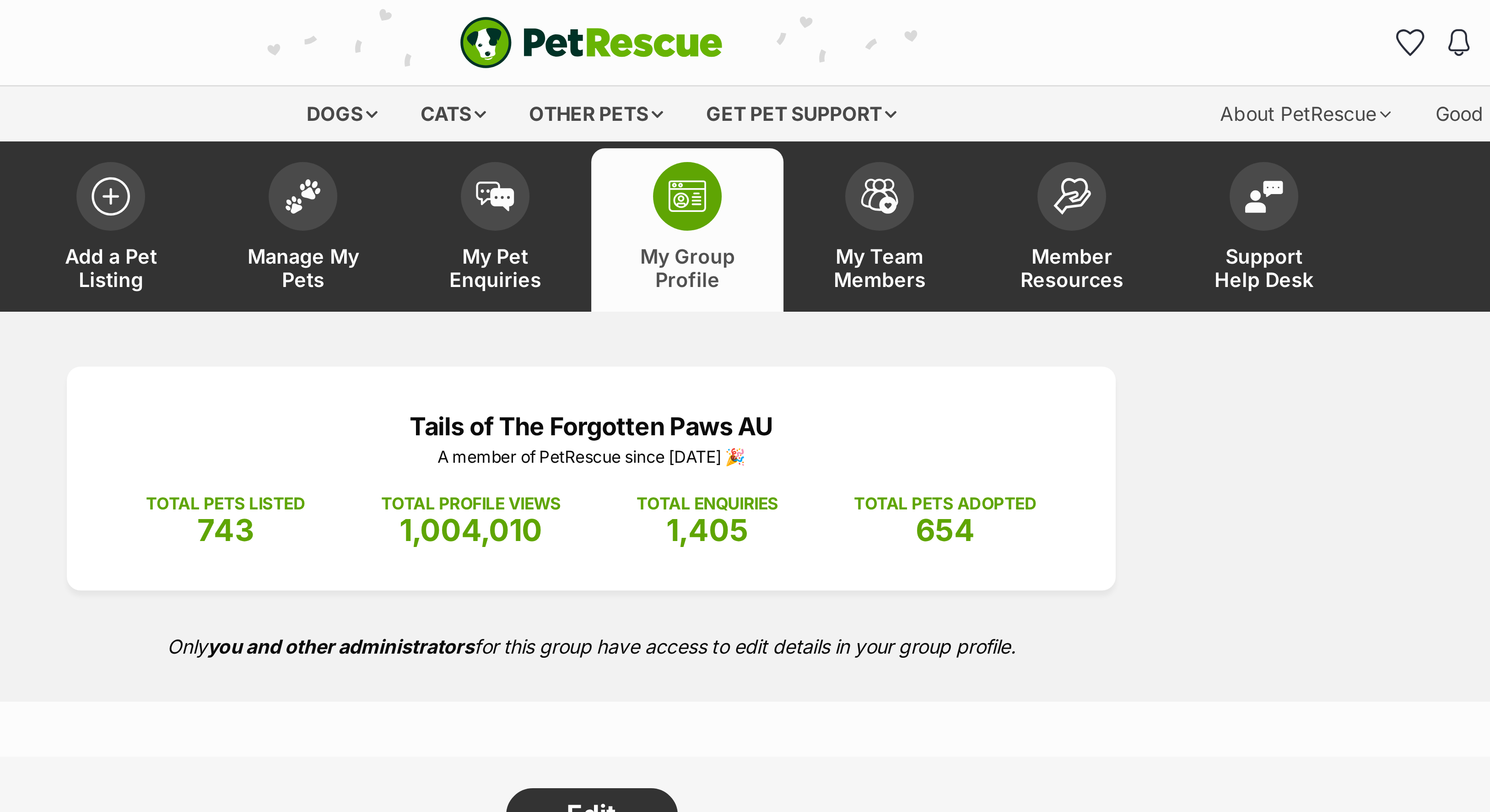
scroll to position [0, 0]
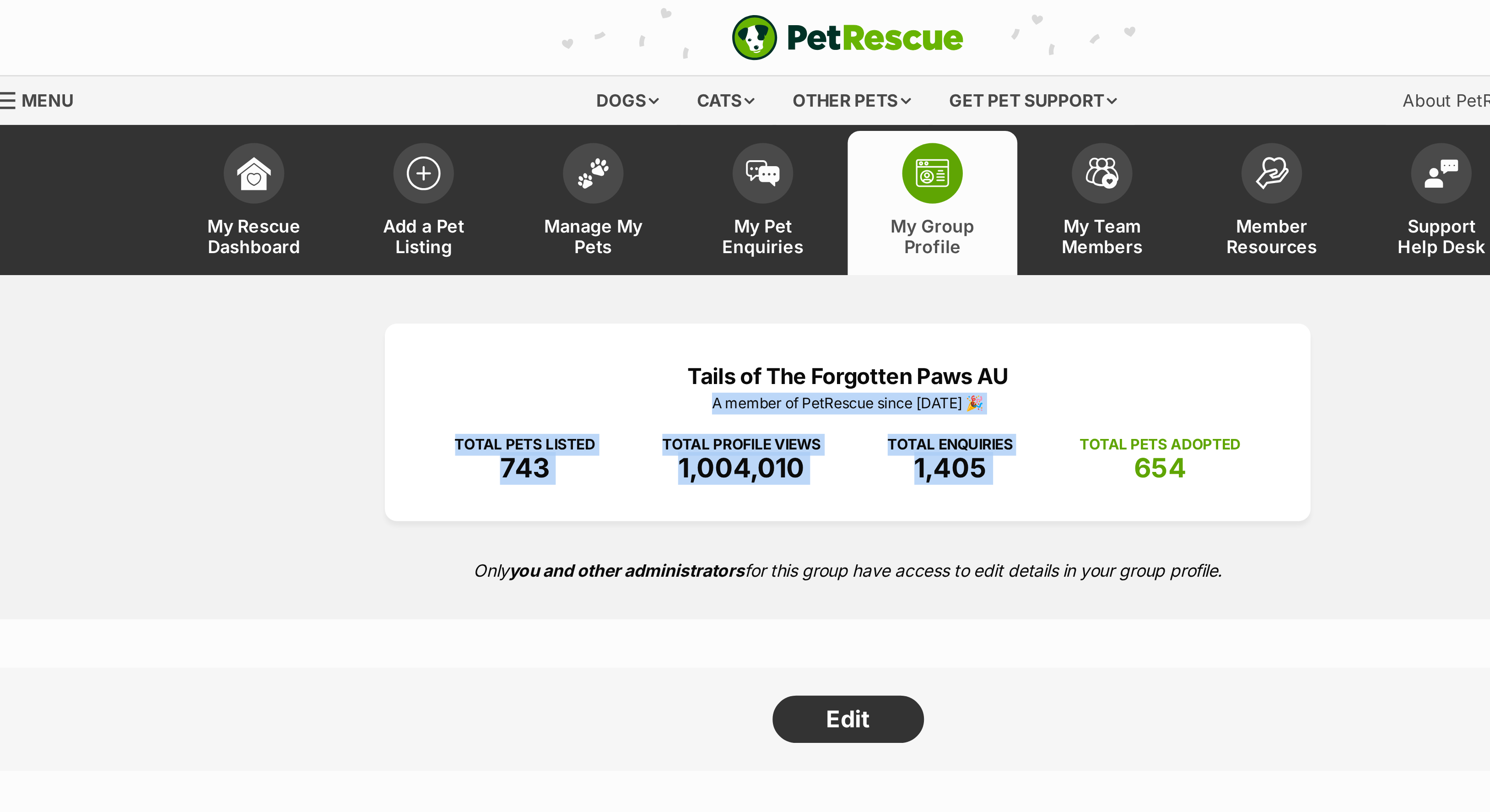
drag, startPoint x: 430, startPoint y: 187, endPoint x: 441, endPoint y: 201, distance: 17.8
click at [570, 197] on div "Tails of The Forgotten Paws AU A member of PetRescue since 2021 🎉 TOTAL PETS LI…" at bounding box center [745, 159] width 349 height 75
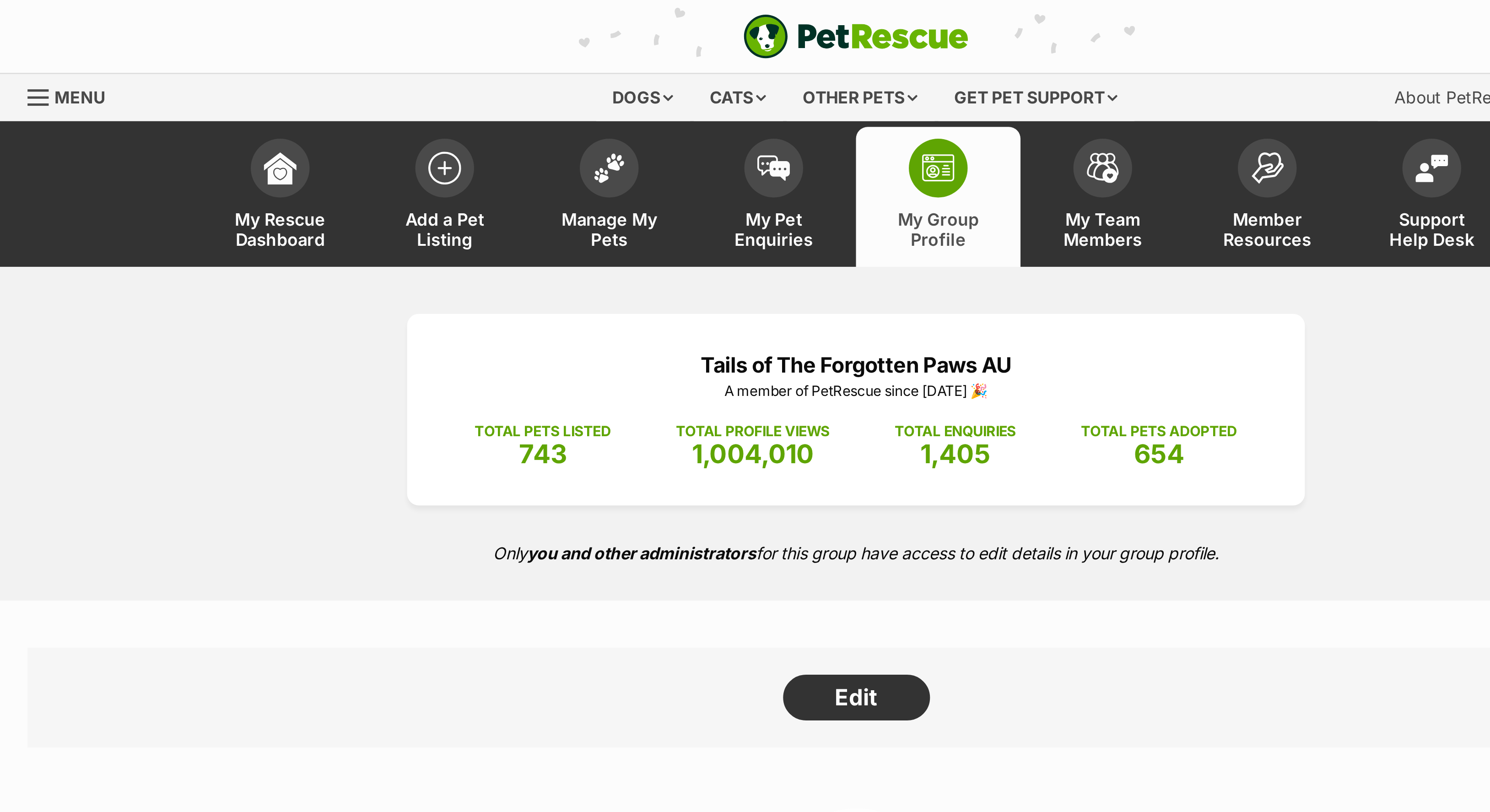
click at [477, 140] on div "Tails of The Forgotten Paws AU A member of PetRescue since 2021 🎉 TOTAL PETS LI…" at bounding box center [745, 169] width 1490 height 130
click at [637, 75] on span at bounding box center [649, 63] width 23 height 23
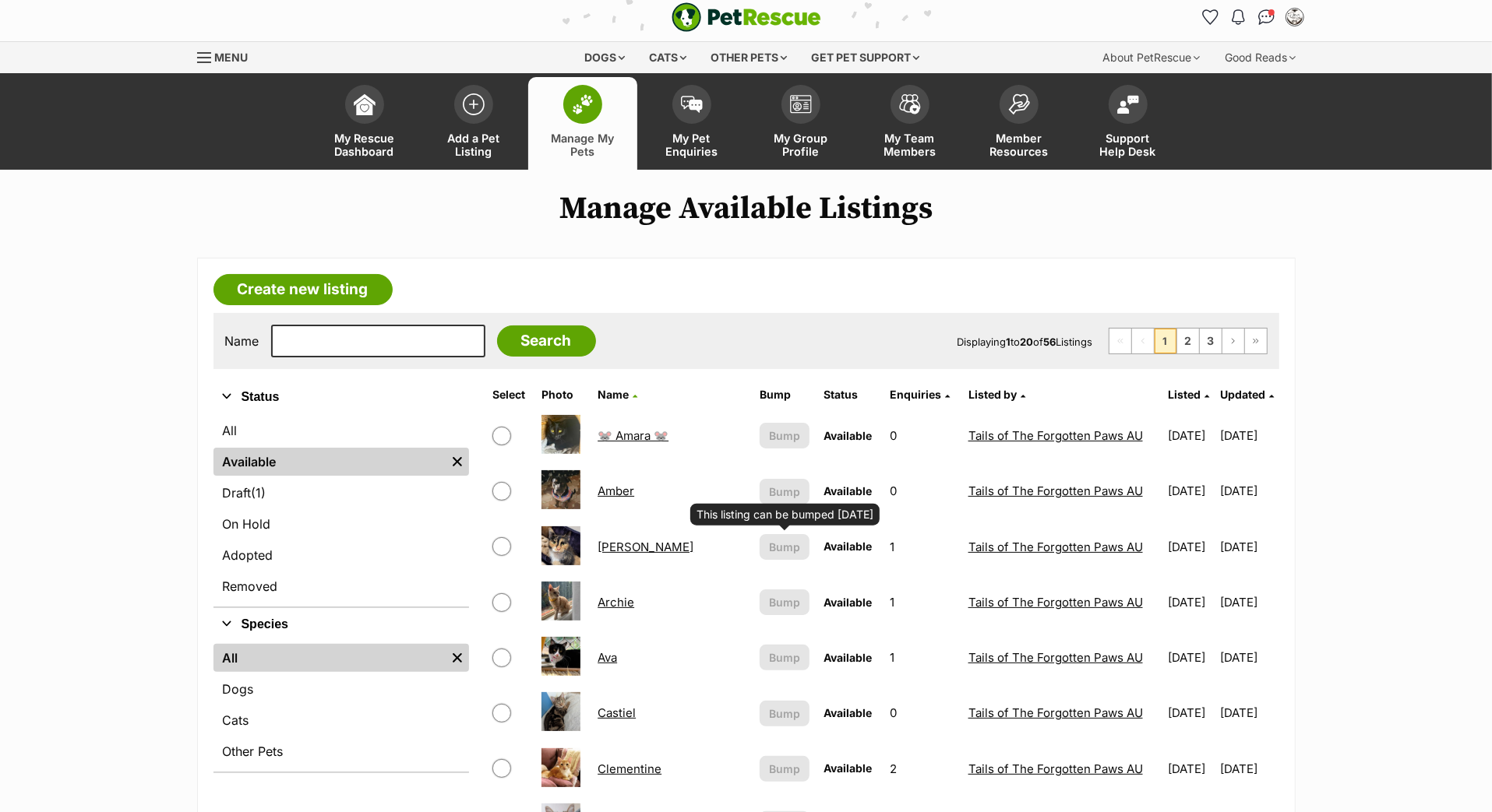
scroll to position [18, 0]
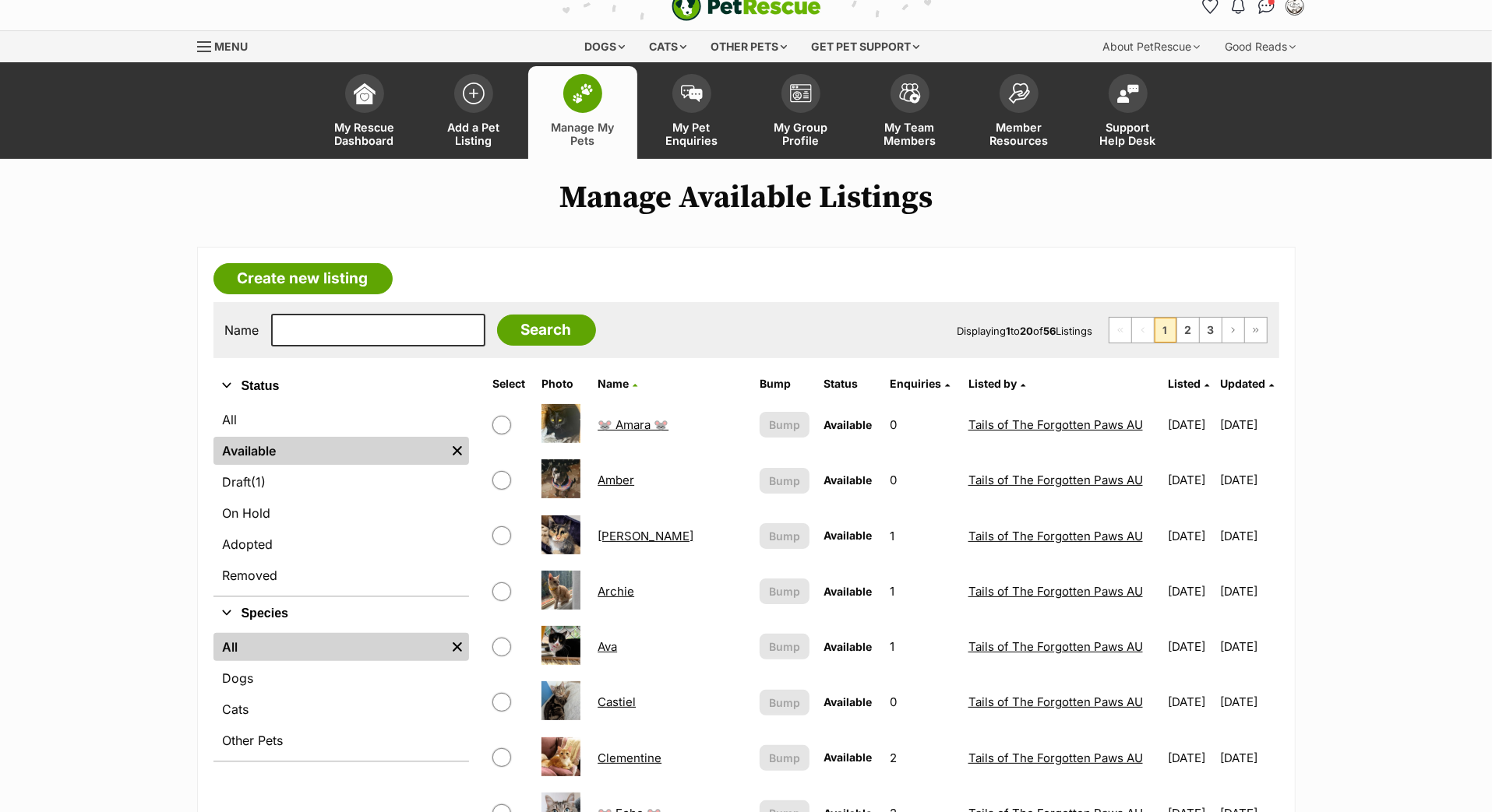
click at [1232, 390] on span "Updated" at bounding box center [1243, 383] width 45 height 13
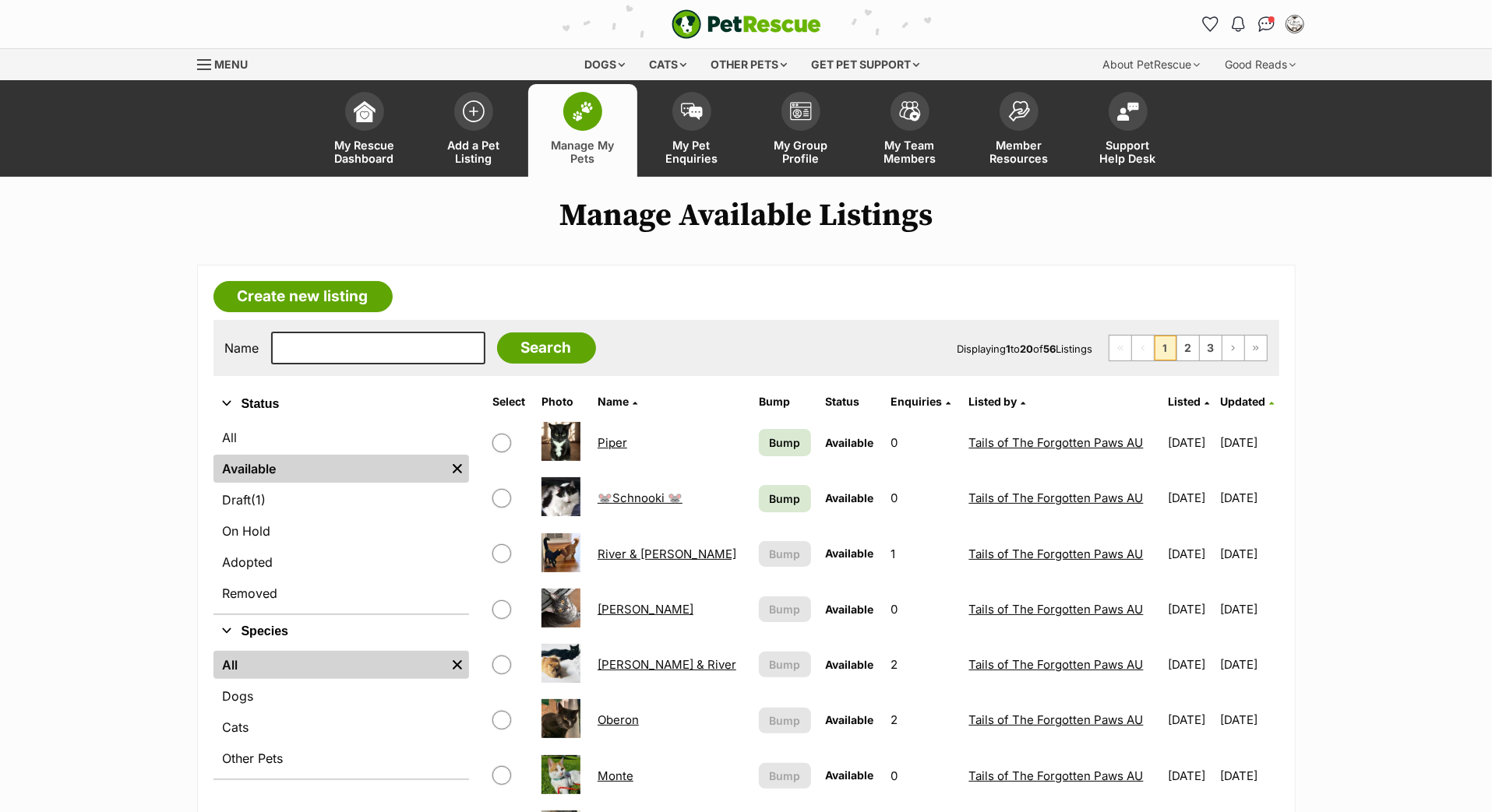
click at [769, 451] on span "Bump" at bounding box center [785, 442] width 32 height 17
click at [811, 127] on span at bounding box center [802, 107] width 39 height 39
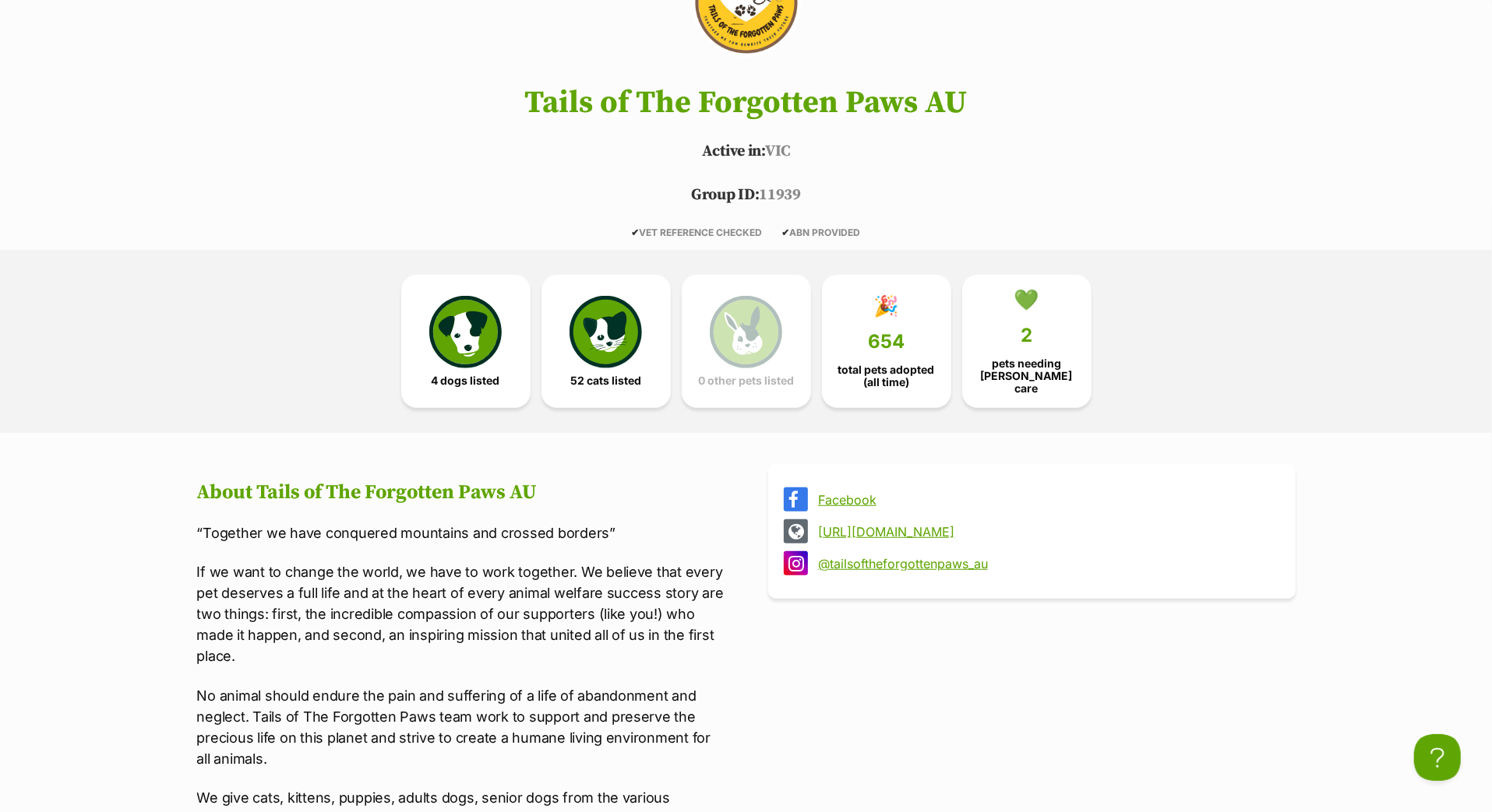
scroll to position [60, 0]
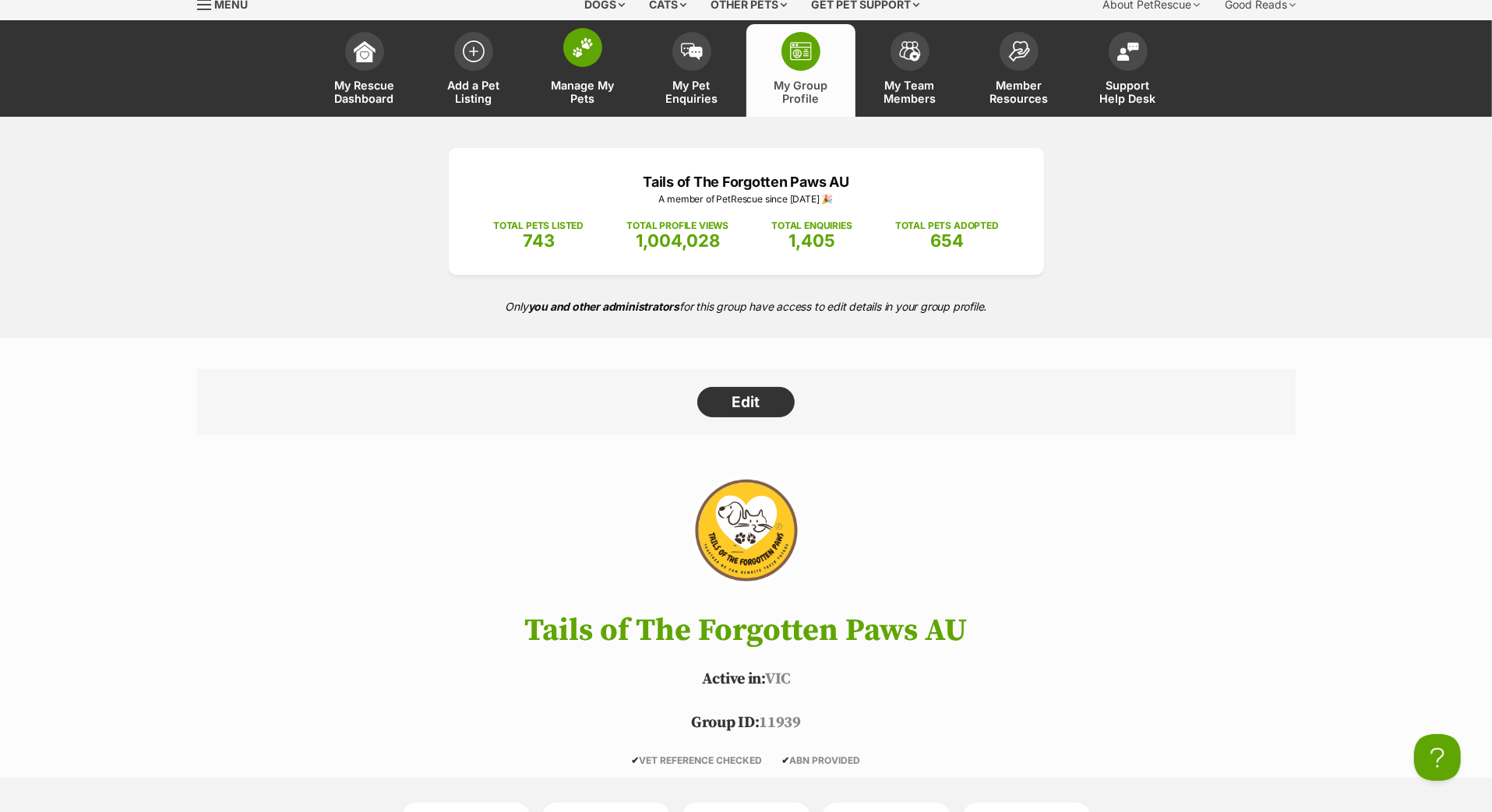
click at [586, 58] on img at bounding box center [583, 47] width 22 height 21
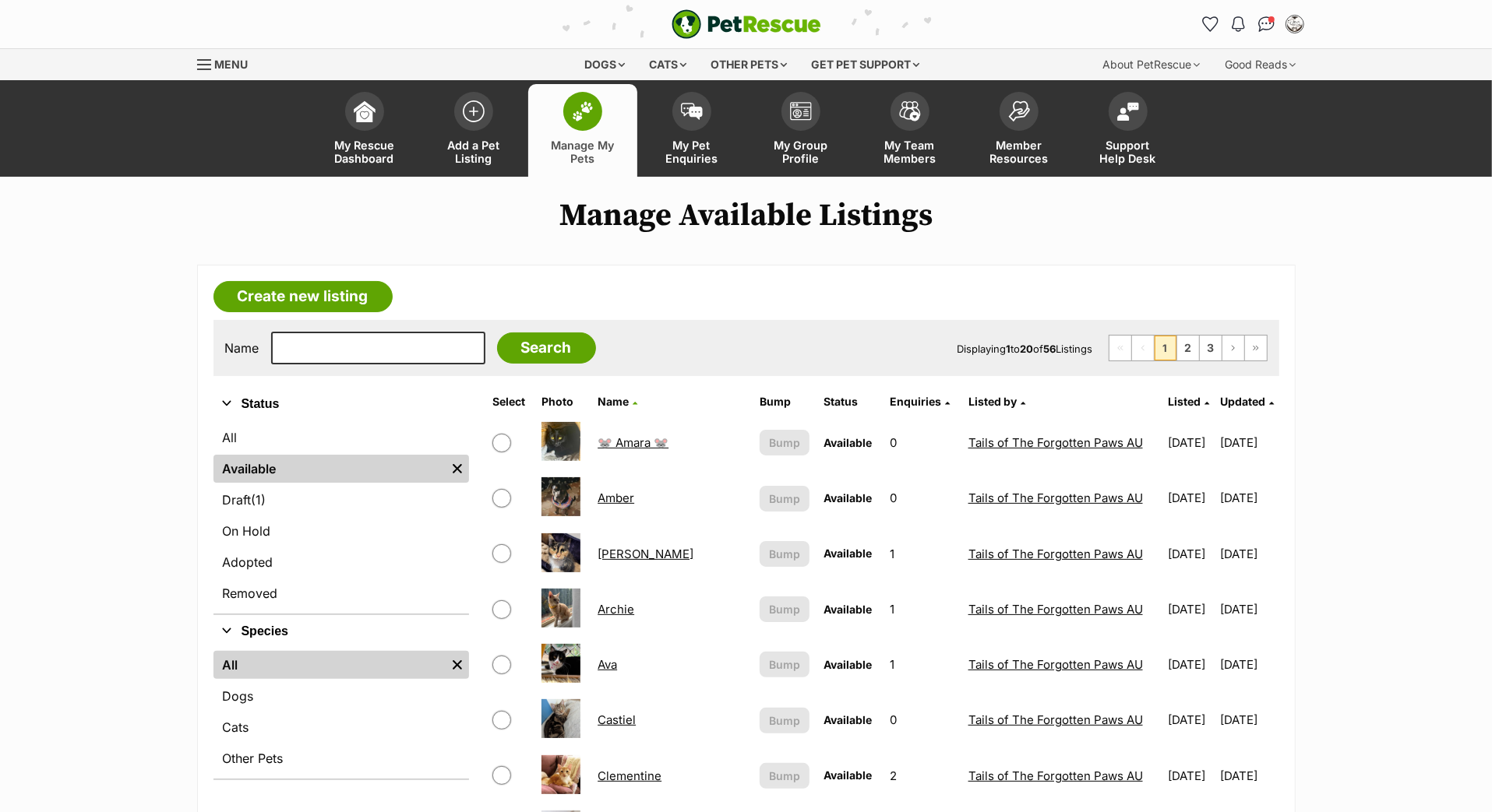
click at [1220, 408] on span "Updated" at bounding box center [1243, 401] width 45 height 13
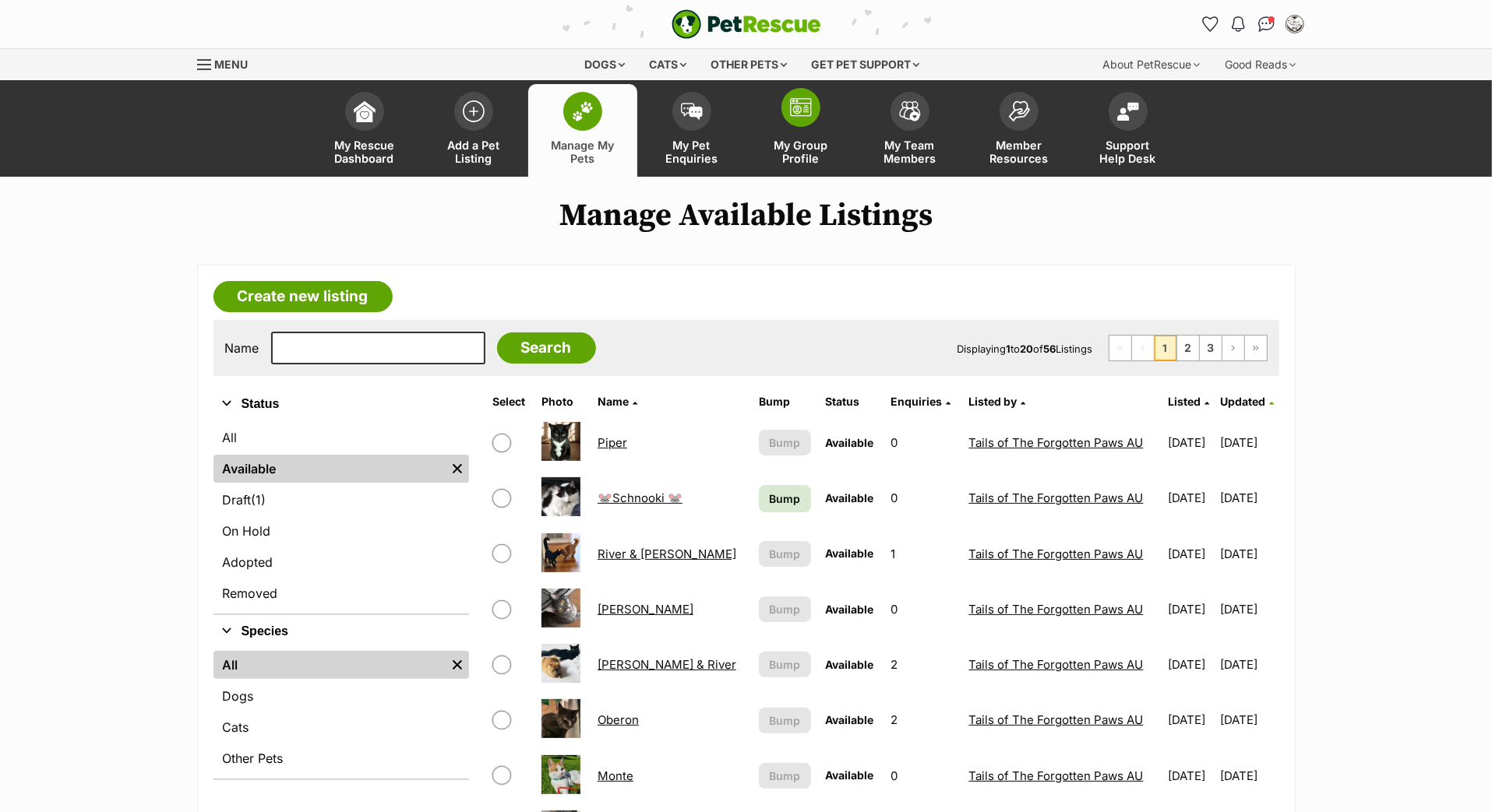
click at [809, 127] on span at bounding box center [802, 107] width 39 height 39
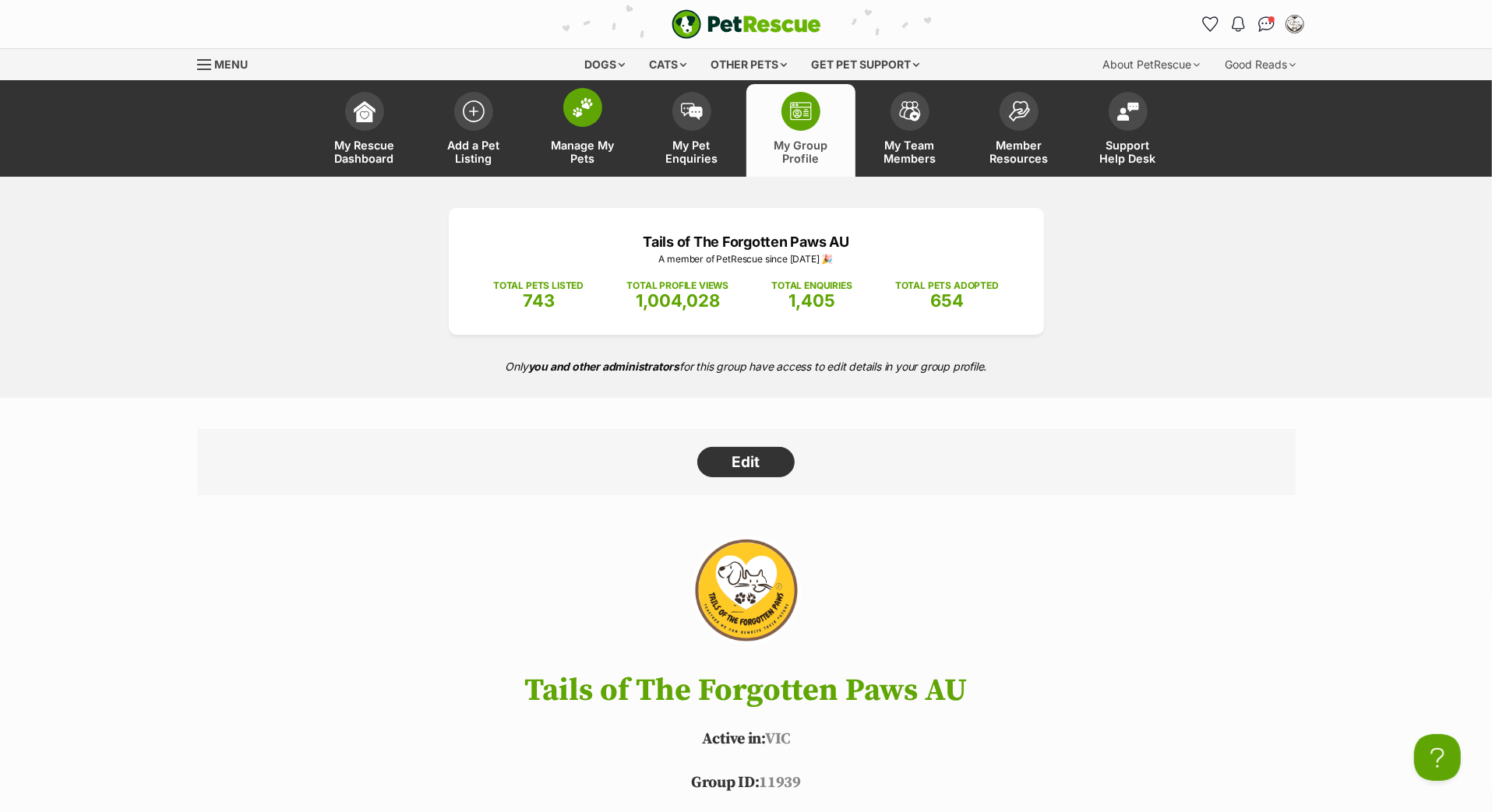
click at [578, 165] on span "Manage My Pets" at bounding box center [582, 152] width 70 height 27
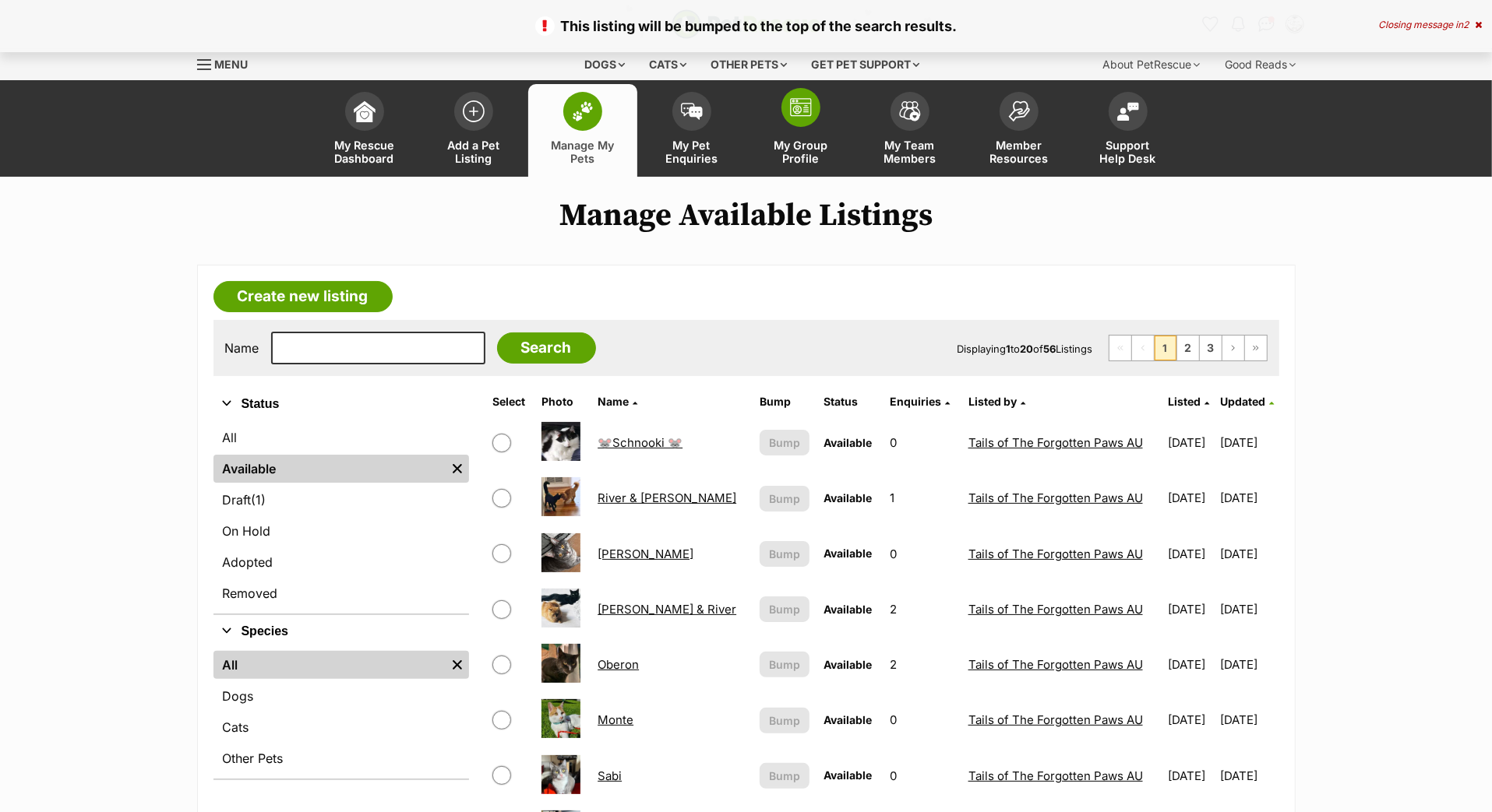
click at [806, 127] on span at bounding box center [802, 107] width 39 height 39
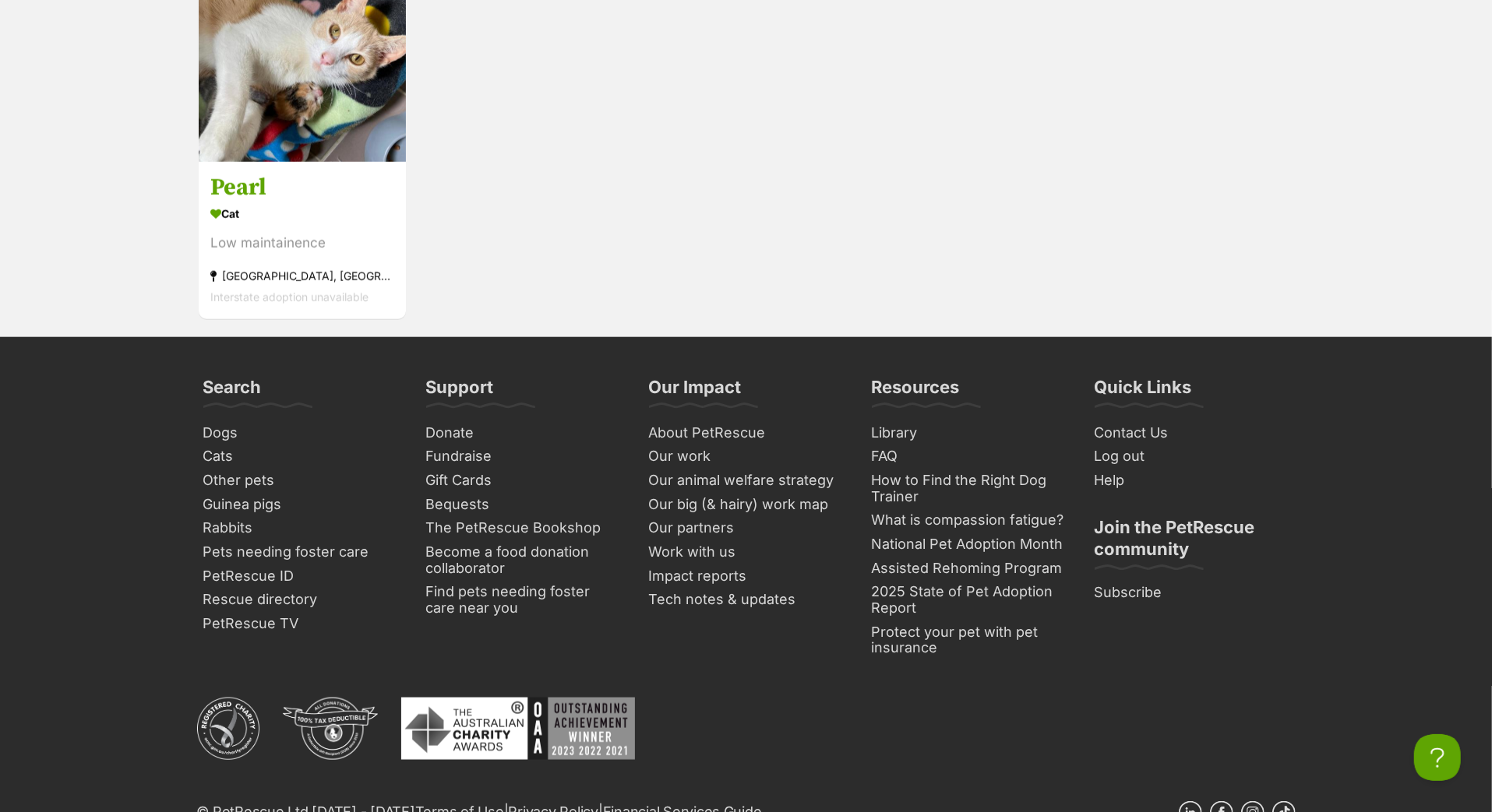
scroll to position [6519, 0]
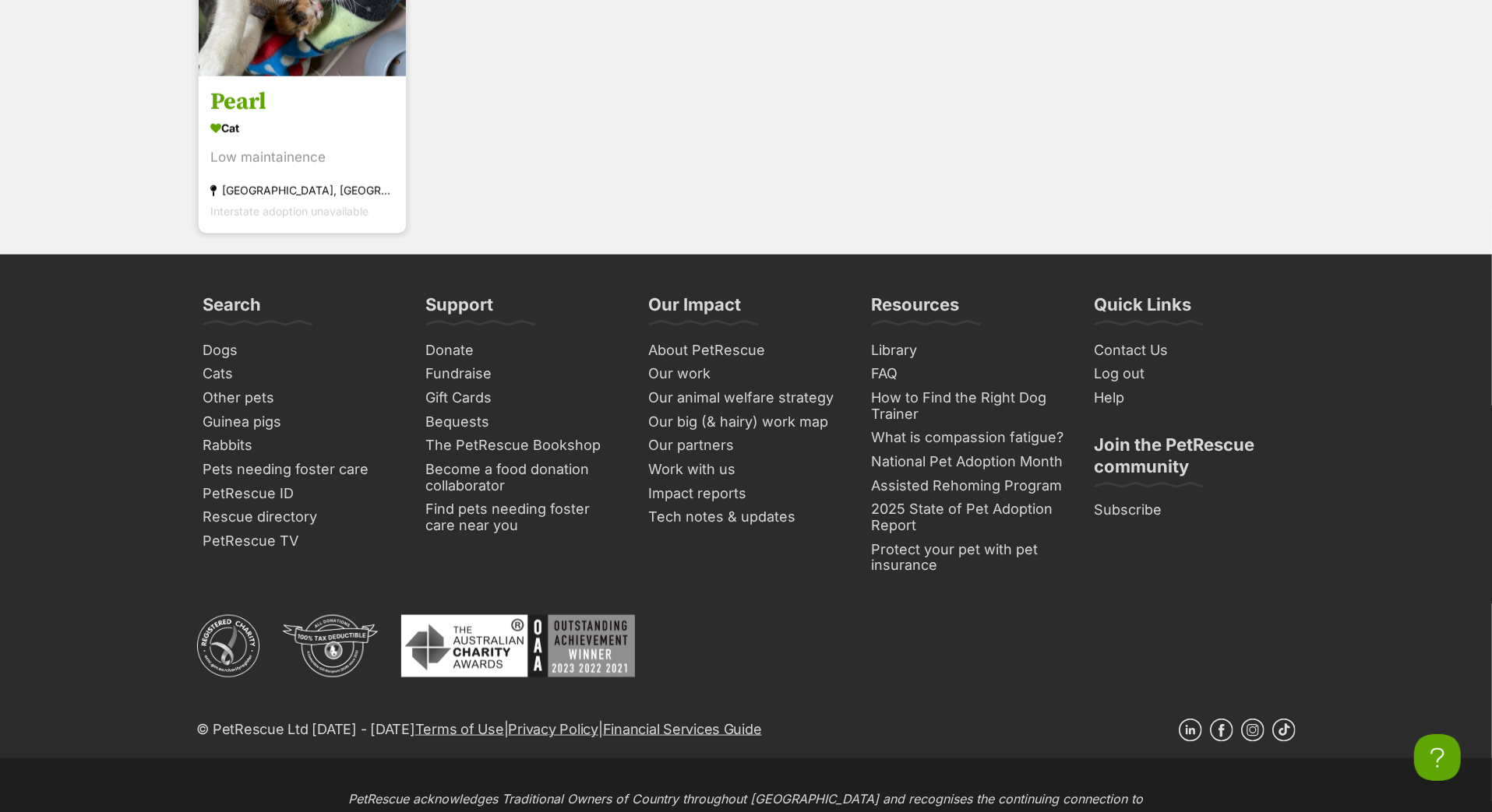
click at [245, 117] on h3 "Pearl" at bounding box center [302, 102] width 184 height 30
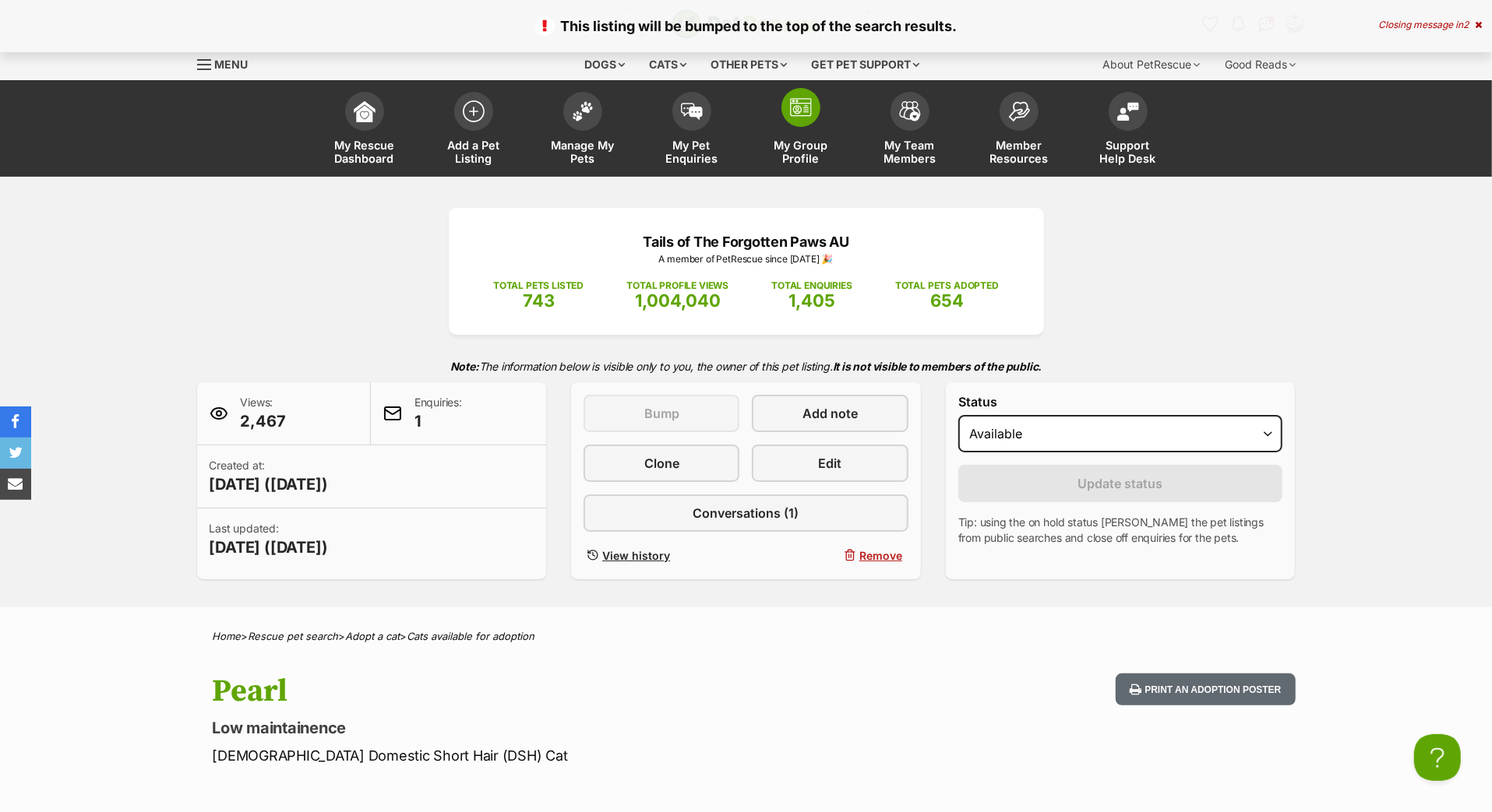
click at [801, 117] on img at bounding box center [801, 107] width 22 height 19
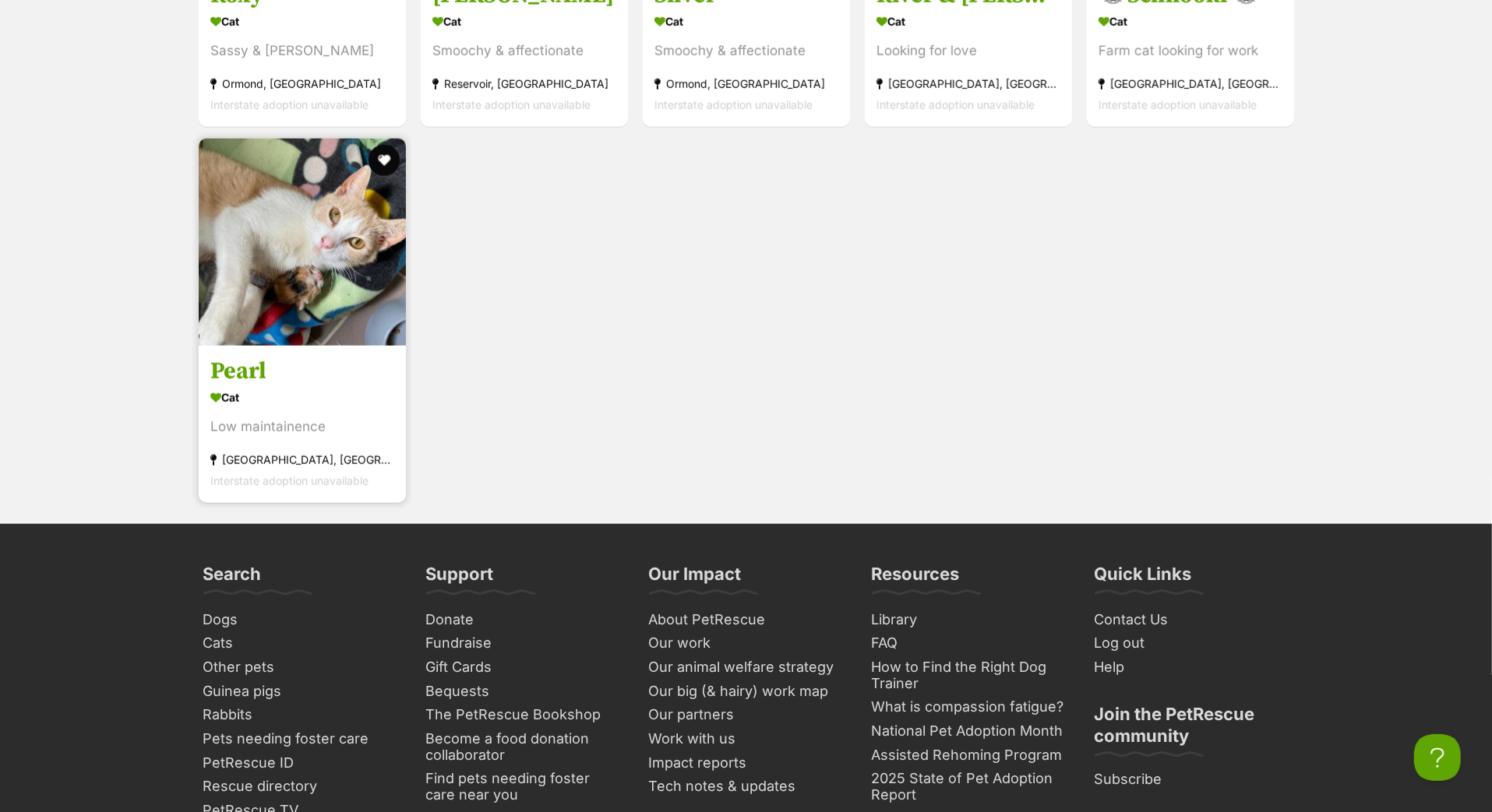
scroll to position [6358, 0]
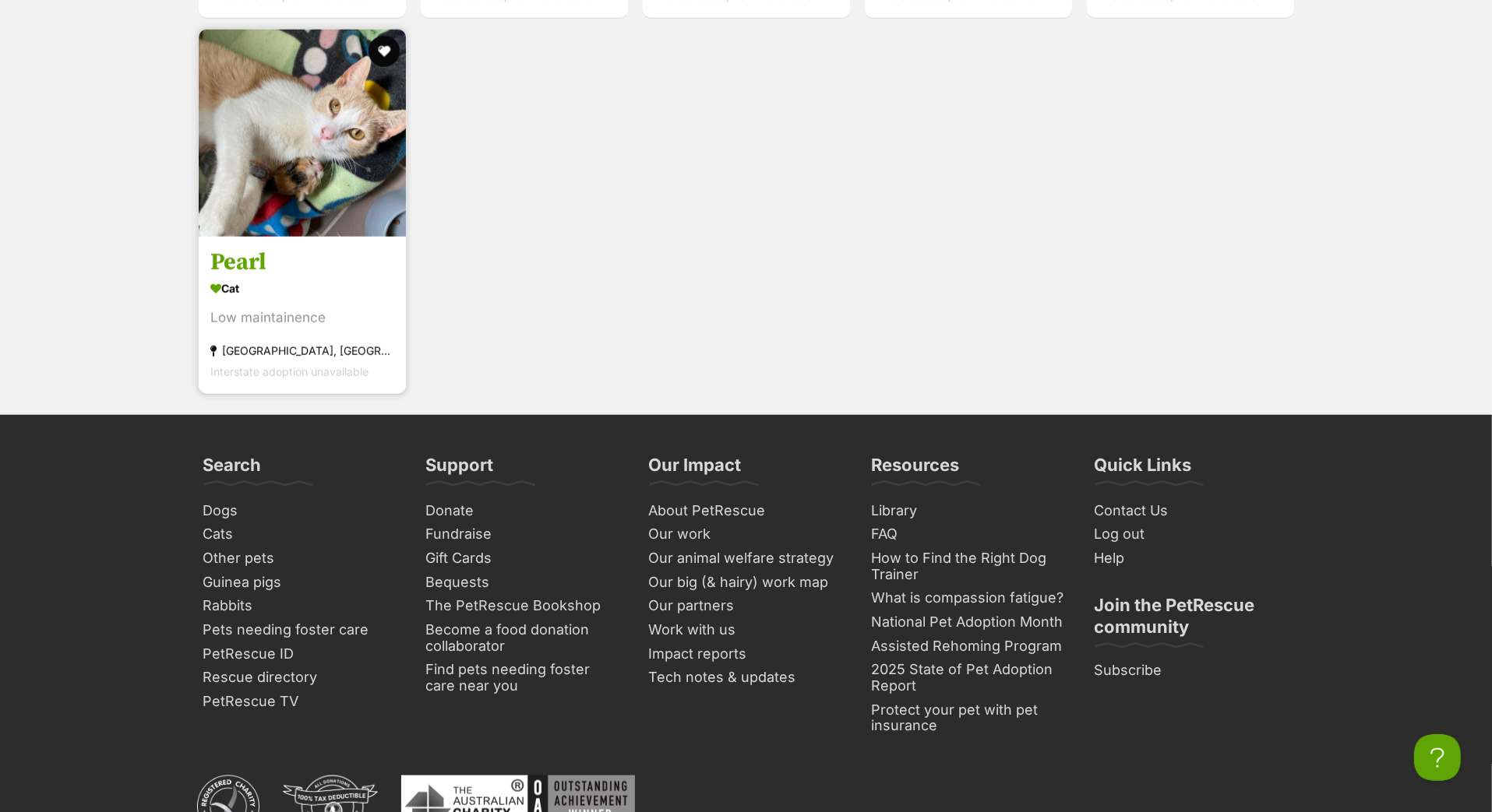
click at [264, 278] on h3 "Pearl" at bounding box center [302, 263] width 184 height 30
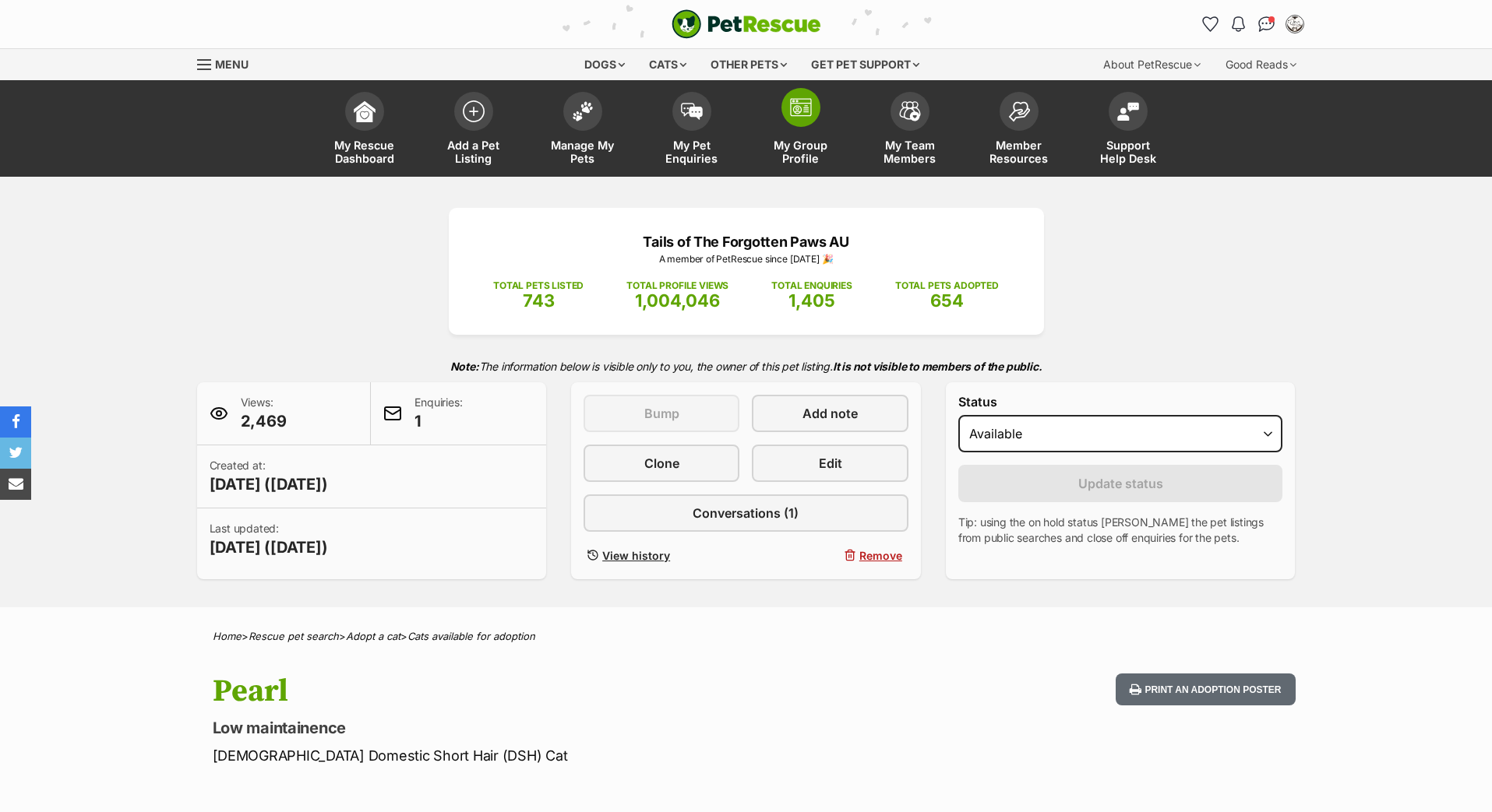
click at [797, 117] on img at bounding box center [801, 107] width 22 height 19
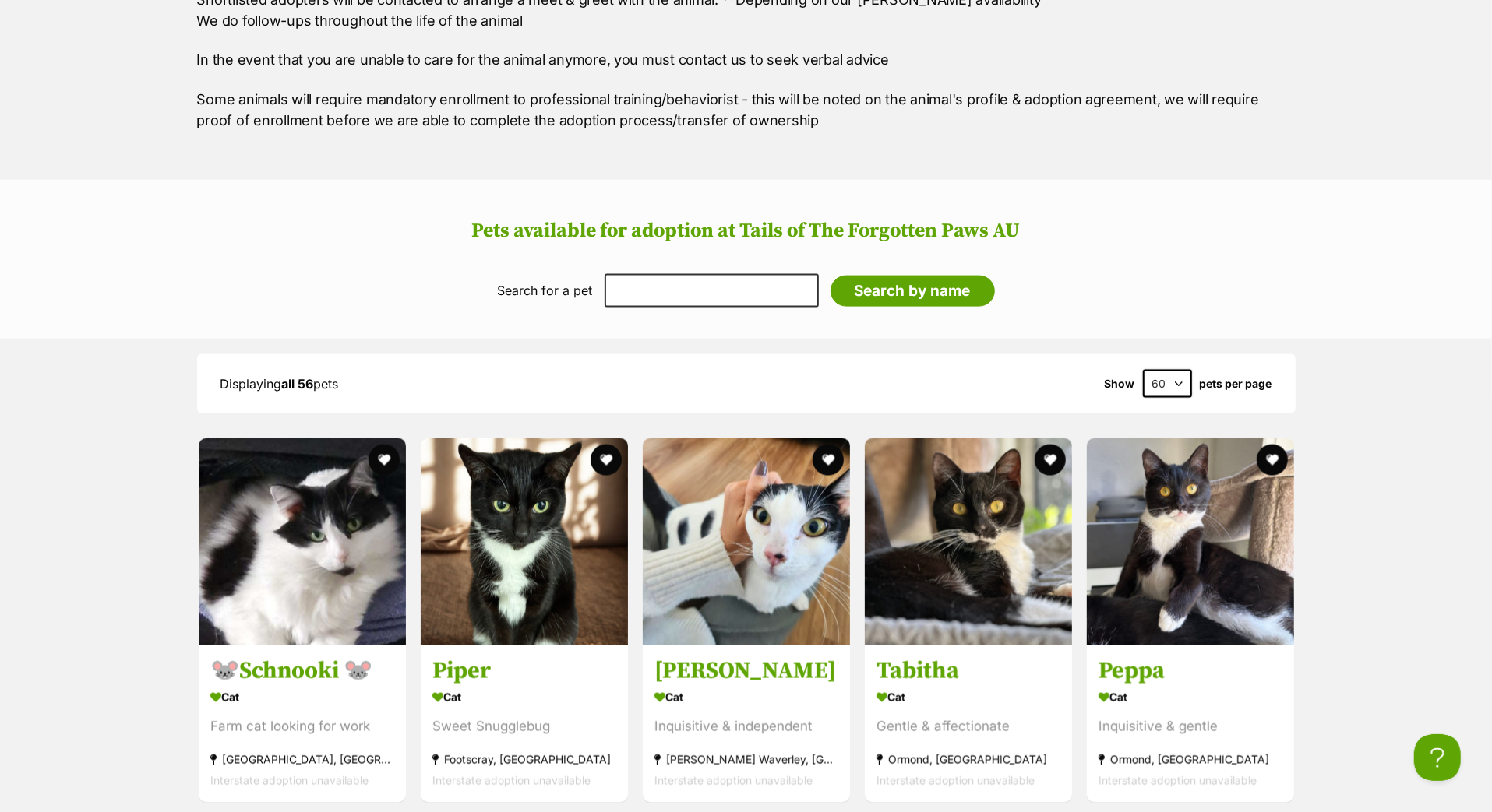
scroll to position [2035, 0]
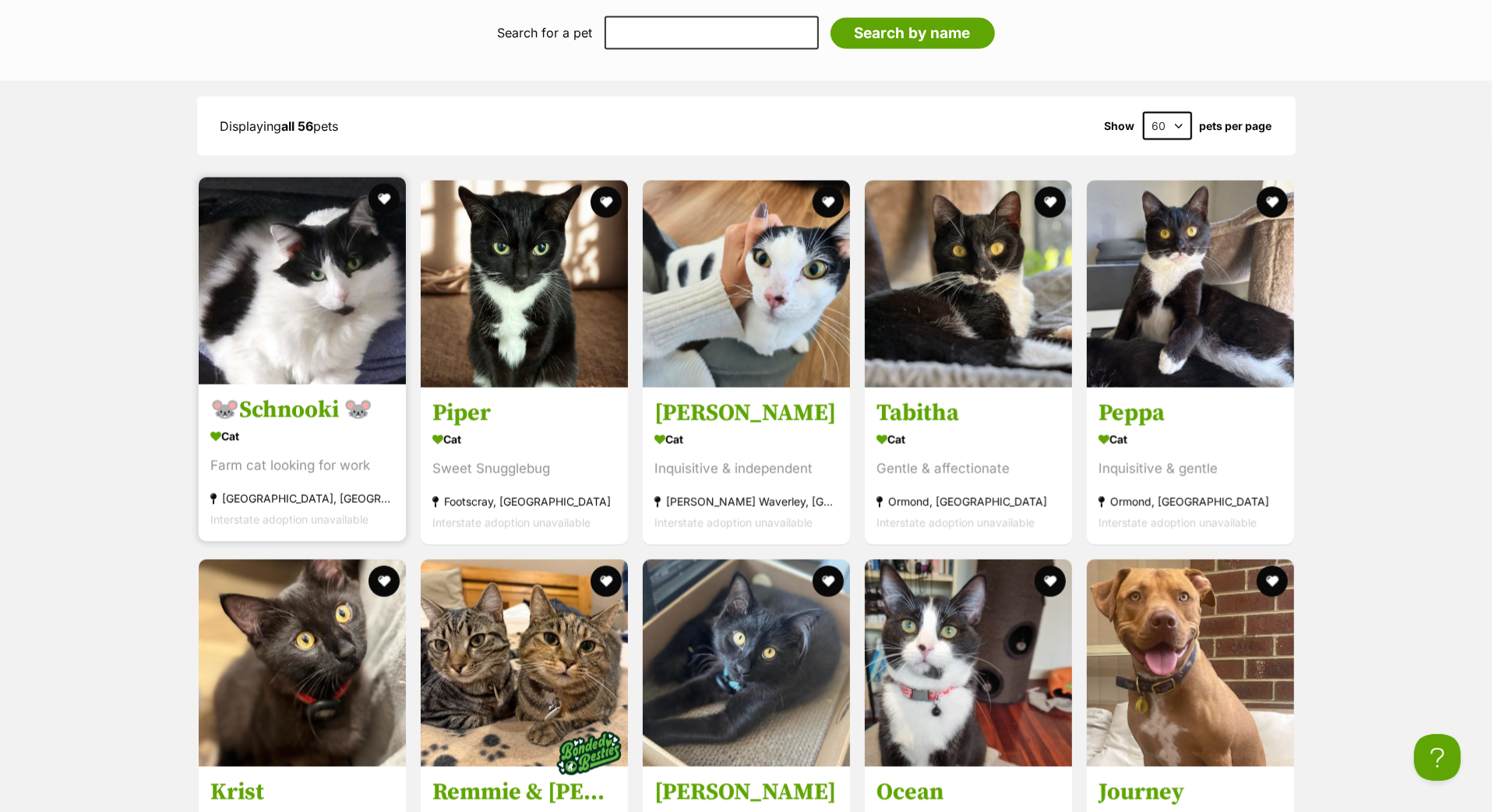
click at [279, 425] on h3 "🐭Schnooki 🐭" at bounding box center [302, 410] width 184 height 30
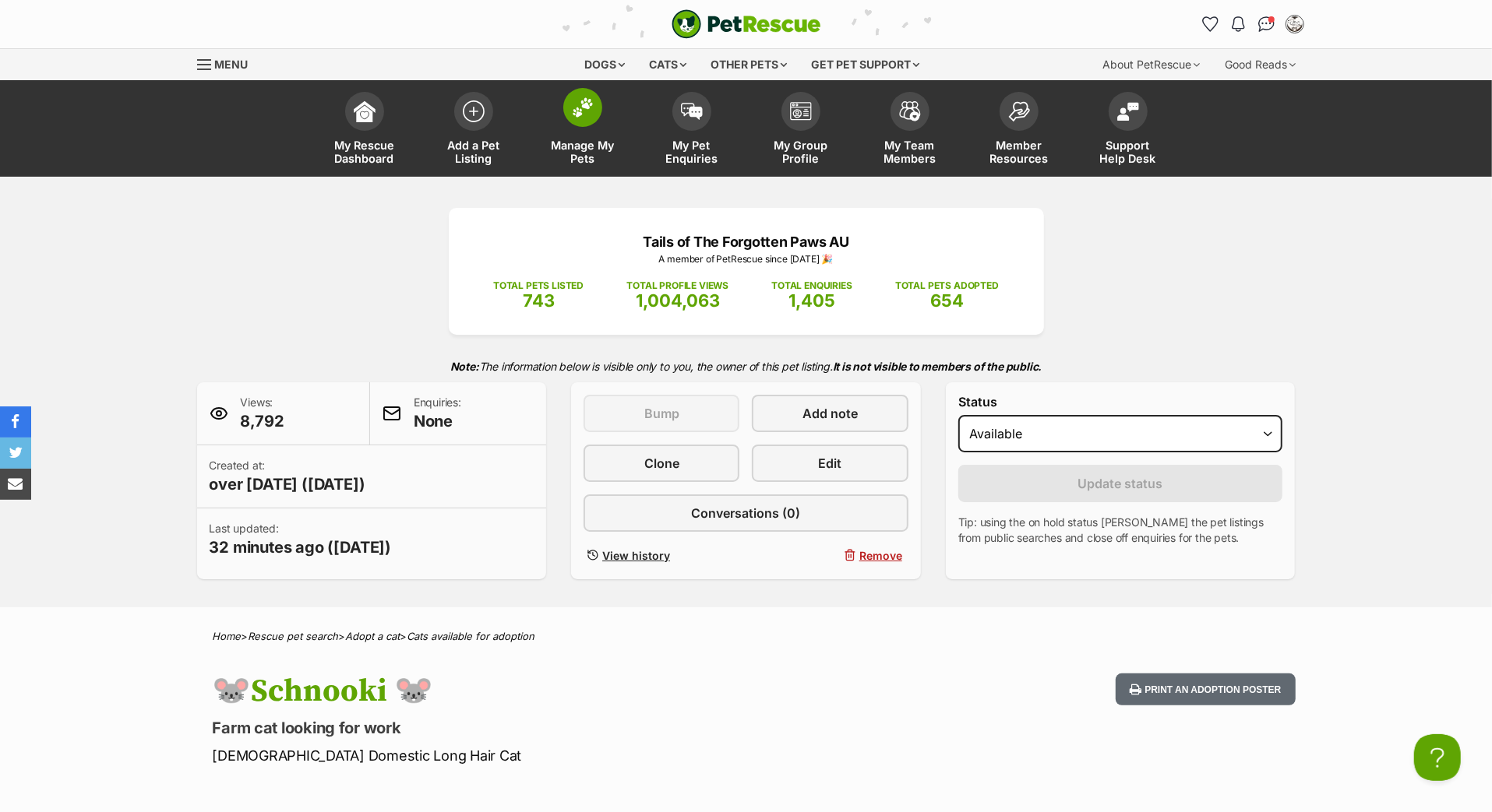
click at [585, 117] on img at bounding box center [583, 107] width 22 height 21
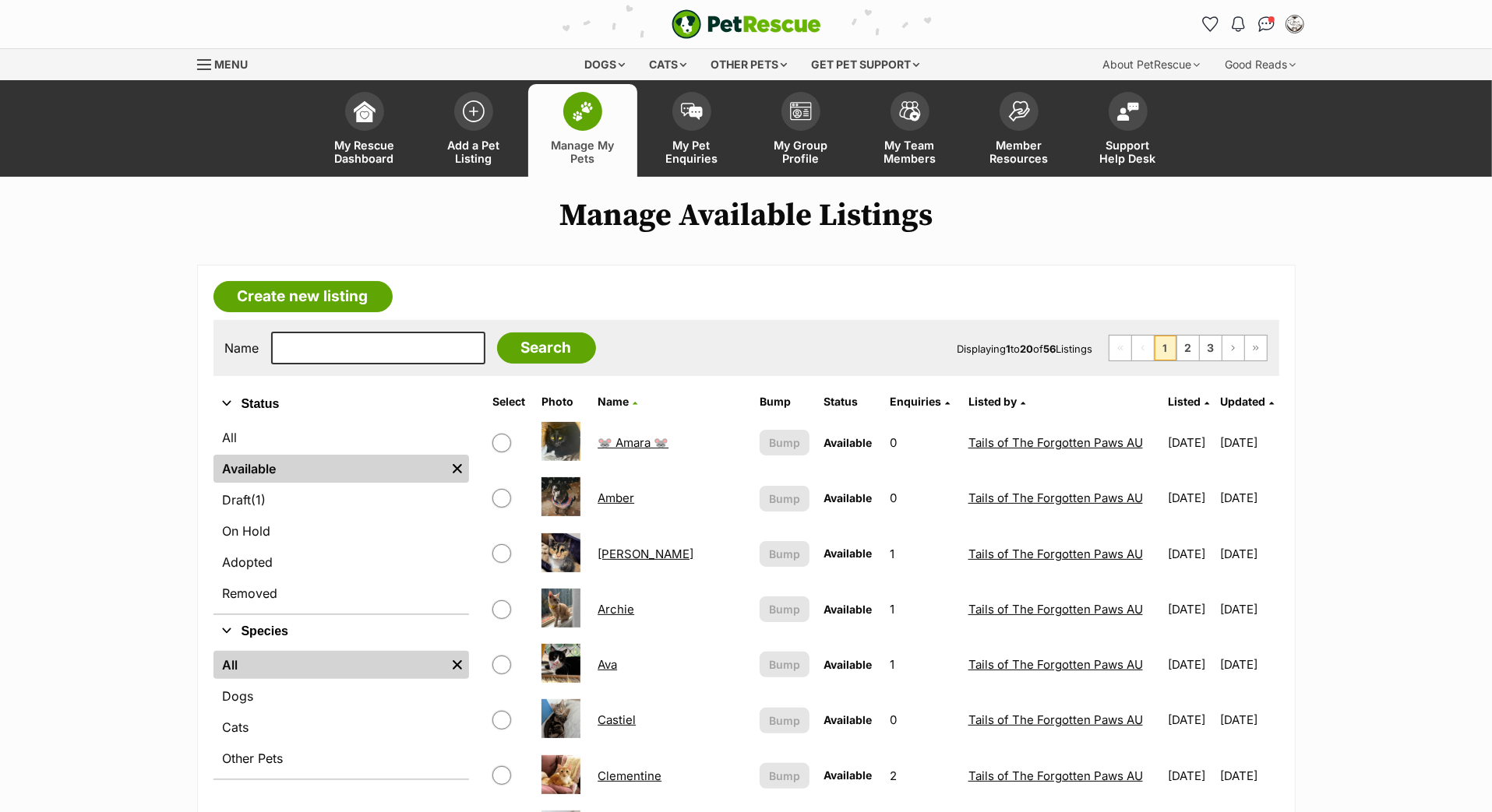
click at [1222, 408] on span "Updated" at bounding box center [1243, 401] width 45 height 13
